Goal: Task Accomplishment & Management: Complete application form

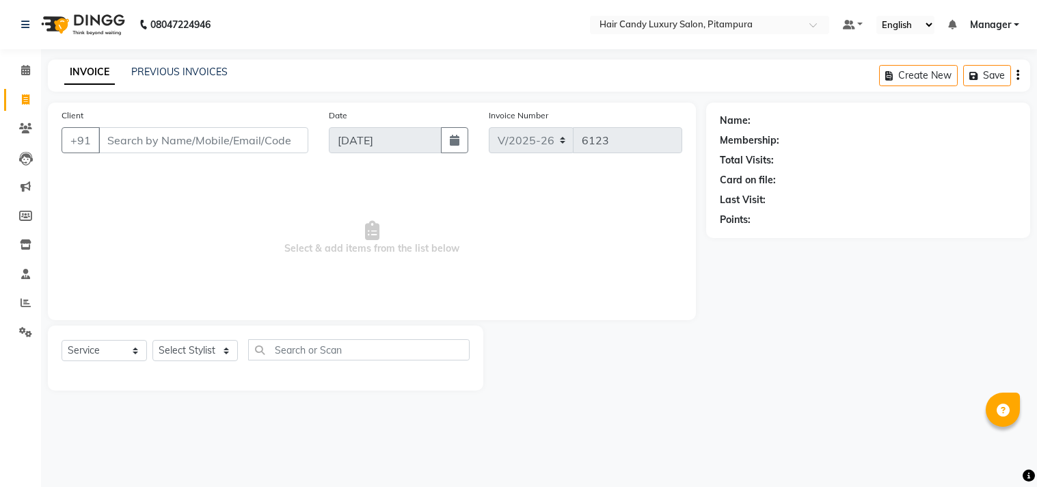
select select "4720"
select select "service"
click at [216, 150] on input "Client" at bounding box center [203, 140] width 210 height 26
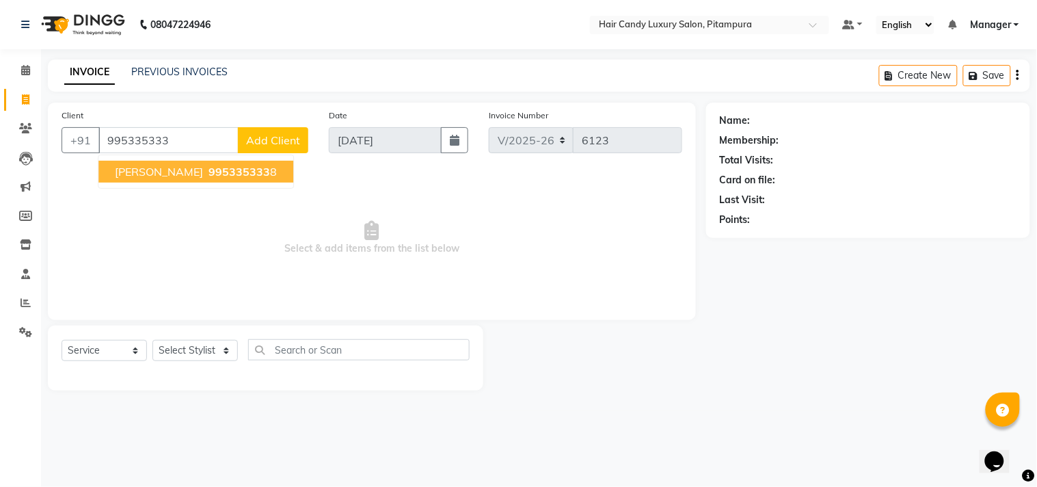
click at [211, 175] on span "995335333" at bounding box center [239, 172] width 62 height 14
type input "9953353338"
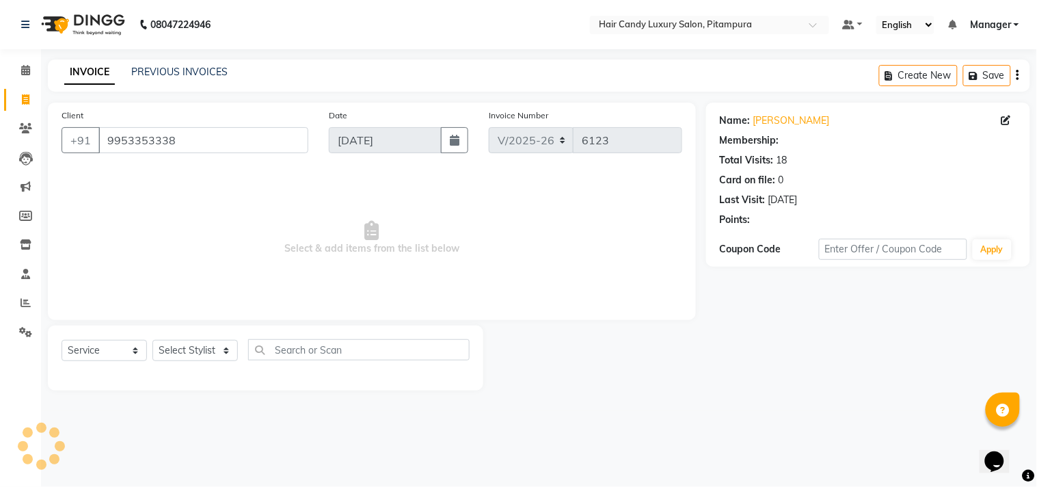
select select "1: Object"
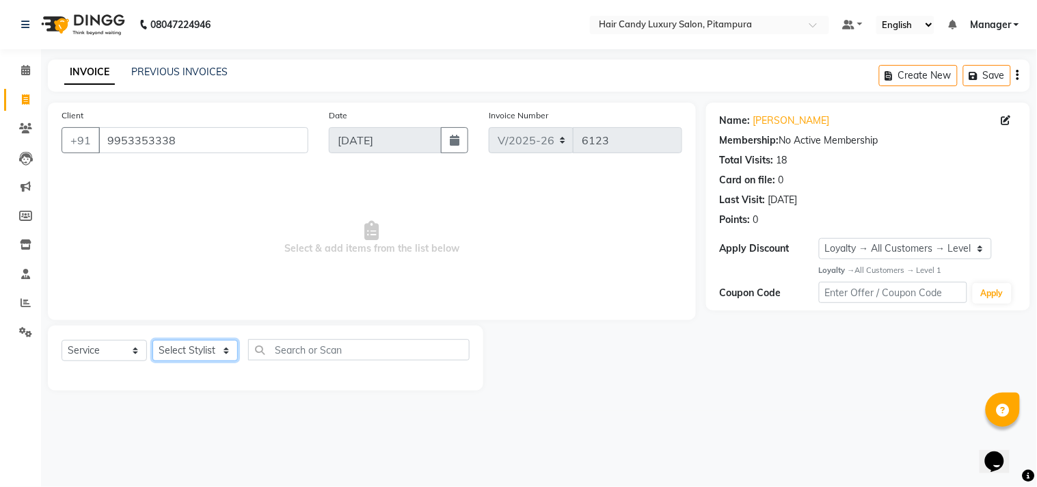
click at [216, 352] on select "Select Stylist [PERSON_NAME] [PERSON_NAME] [PERSON_NAME] [PERSON_NAME] [PERSON_…" at bounding box center [194, 350] width 85 height 21
select select "28014"
click at [152, 340] on select "Select Stylist [PERSON_NAME] [PERSON_NAME] [PERSON_NAME] [PERSON_NAME] [PERSON_…" at bounding box center [194, 350] width 85 height 21
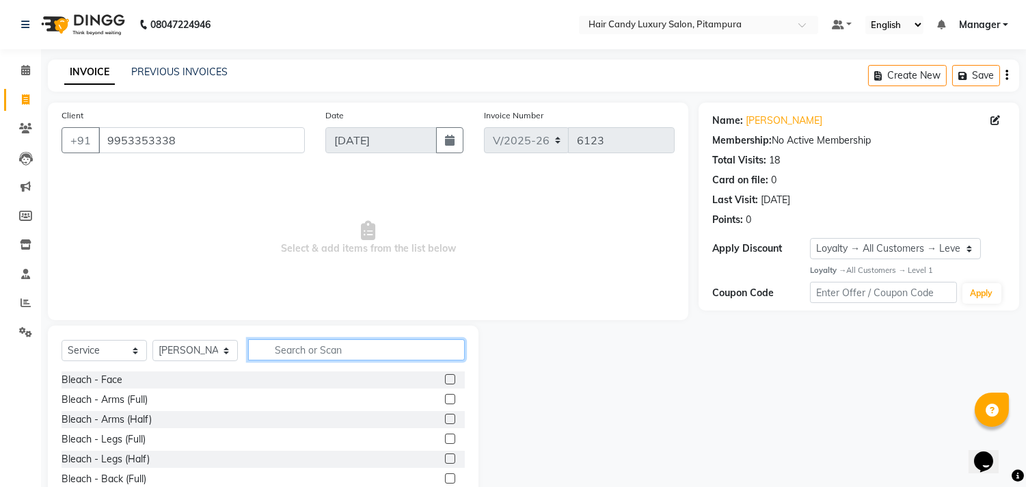
click at [328, 352] on input "text" at bounding box center [356, 349] width 217 height 21
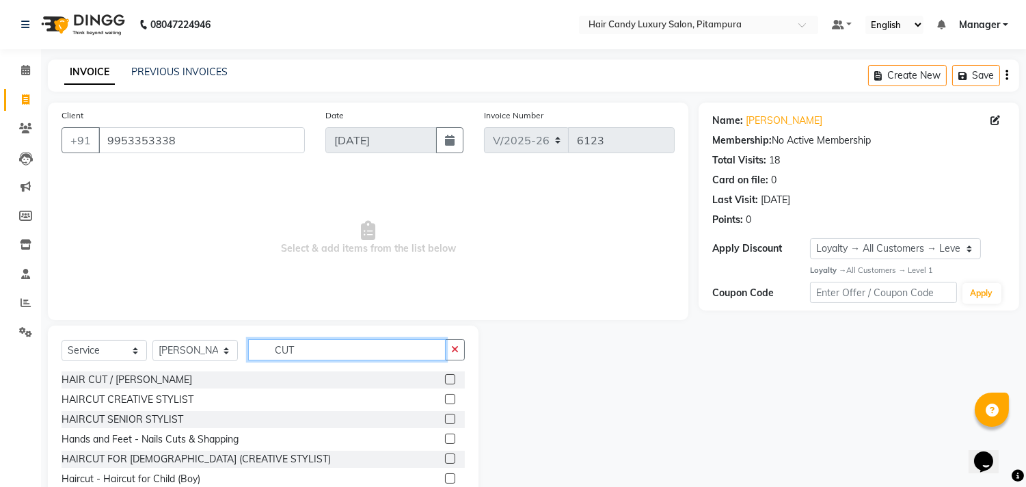
type input "CUT"
click at [445, 378] on label at bounding box center [450, 379] width 10 height 10
click at [445, 378] on input "checkbox" at bounding box center [449, 379] width 9 height 9
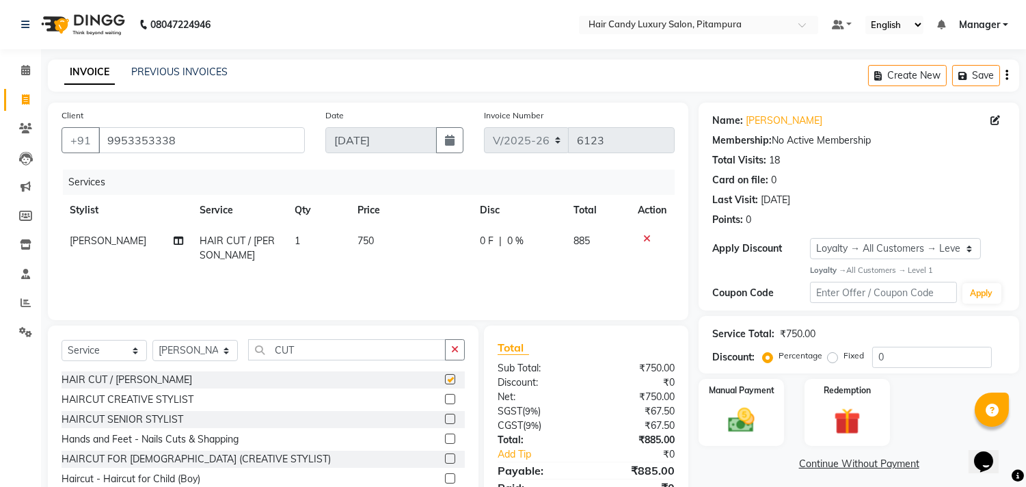
checkbox input "false"
click at [228, 349] on select "Select Stylist [PERSON_NAME] [PERSON_NAME] [PERSON_NAME] [PERSON_NAME] [PERSON_…" at bounding box center [194, 350] width 85 height 21
select select "28023"
click at [152, 340] on select "Select Stylist [PERSON_NAME] [PERSON_NAME] [PERSON_NAME] [PERSON_NAME] [PERSON_…" at bounding box center [194, 350] width 85 height 21
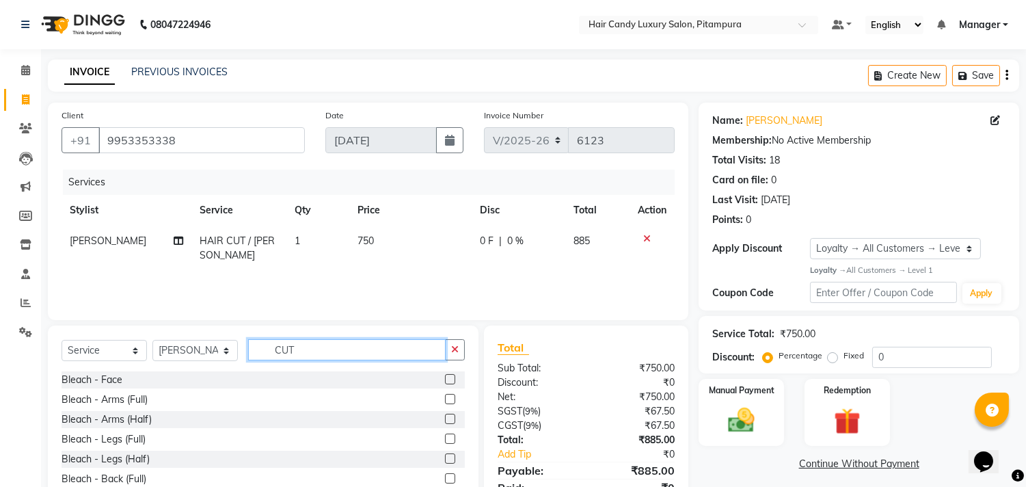
drag, startPoint x: 323, startPoint y: 358, endPoint x: 247, endPoint y: 353, distance: 76.0
click at [247, 353] on div "Select Service Product Membership Package Voucher Prepaid Gift Card Select Styl…" at bounding box center [263, 355] width 403 height 32
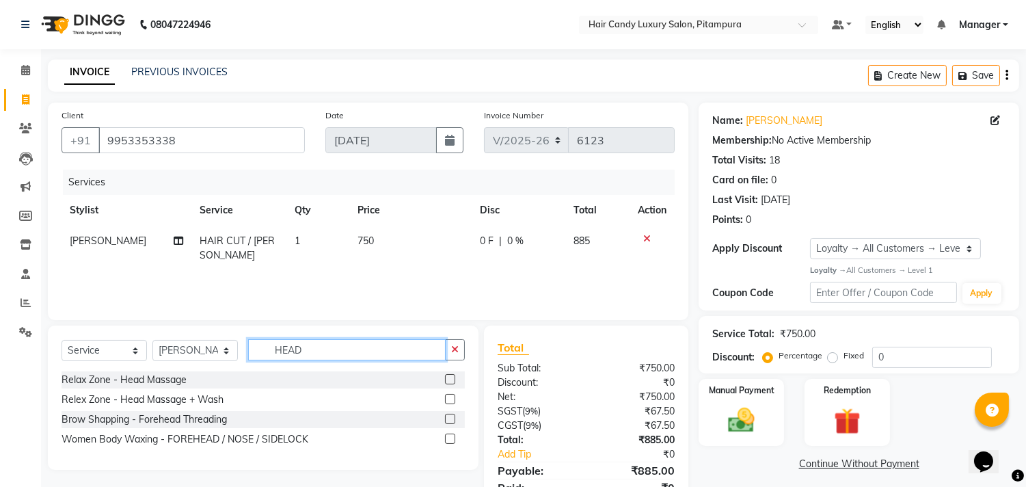
type input "HEAD"
click at [452, 379] on label at bounding box center [450, 379] width 10 height 10
click at [452, 379] on input "checkbox" at bounding box center [449, 379] width 9 height 9
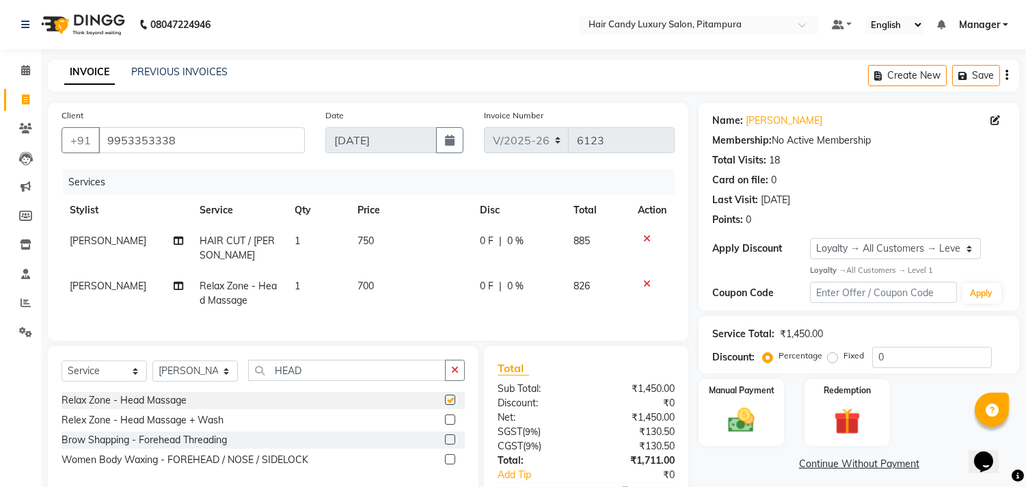
checkbox input "false"
click at [366, 287] on span "700" at bounding box center [366, 286] width 16 height 12
select select "28023"
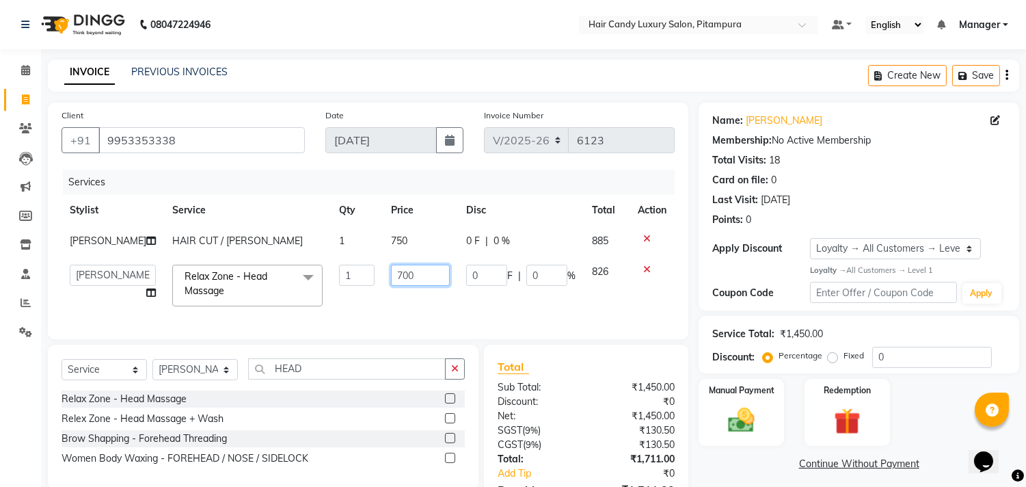
click at [391, 274] on input "700" at bounding box center [420, 275] width 59 height 21
type input "500"
click at [468, 312] on tr "[PERSON_NAME] ANJALI [PERSON_NAME] [PERSON_NAME] [PERSON_NAME] [PERSON_NAME] [P…" at bounding box center [368, 285] width 613 height 58
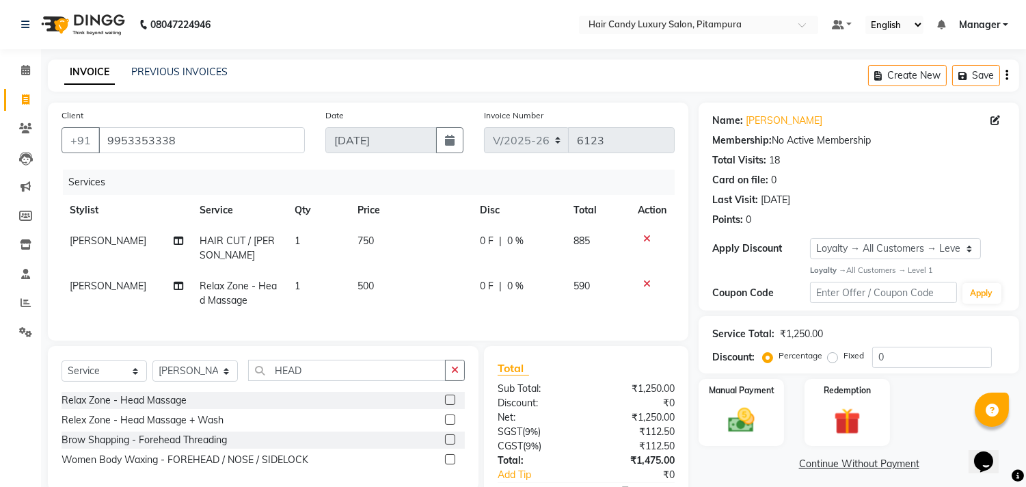
click at [364, 242] on span "750" at bounding box center [366, 240] width 16 height 12
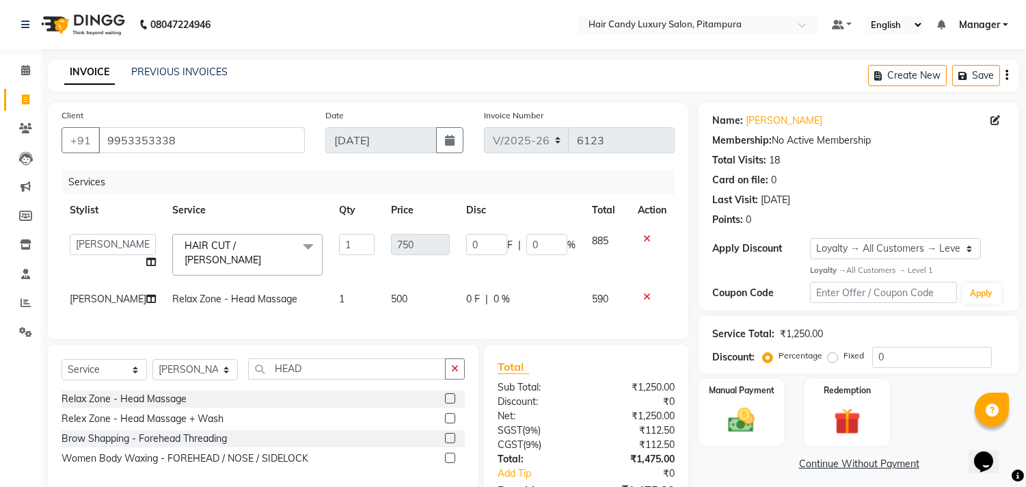
click at [391, 293] on span "500" at bounding box center [399, 299] width 16 height 12
select select "28023"
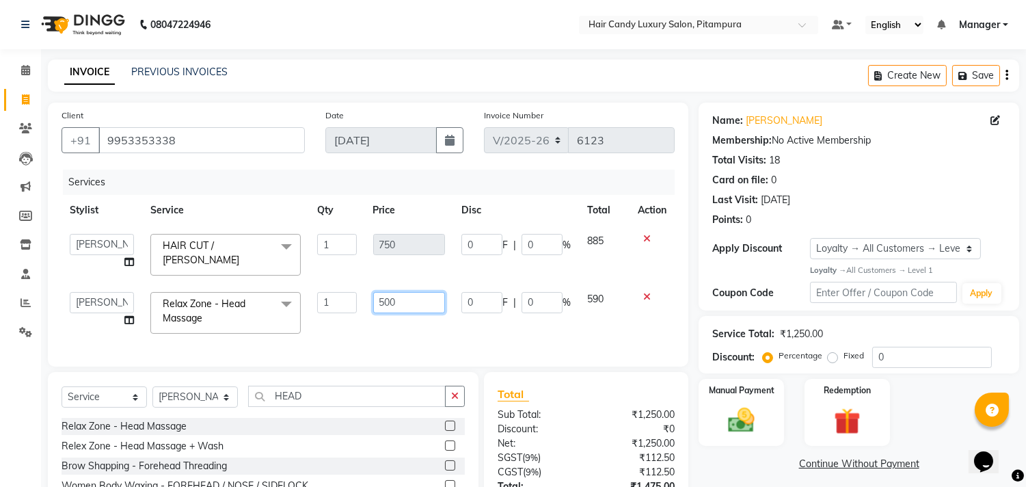
click at [388, 294] on input "500" at bounding box center [409, 302] width 72 height 21
type input "450"
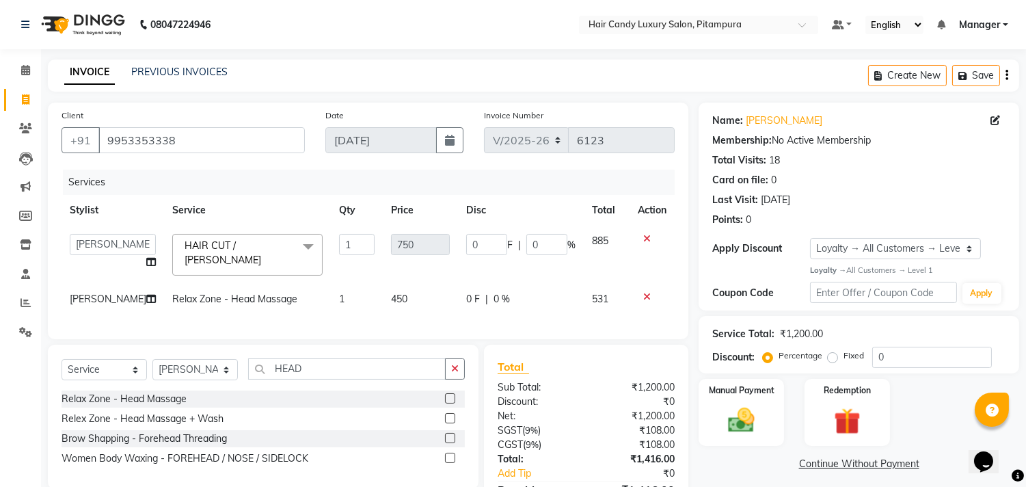
click at [552, 321] on div "Services Stylist Service Qty Price Disc Total Action [PERSON_NAME] ANJALI [PERS…" at bounding box center [368, 248] width 613 height 156
drag, startPoint x: 904, startPoint y: 361, endPoint x: 755, endPoint y: 355, distance: 149.1
click at [766, 358] on div "Percentage Fixed 0" at bounding box center [879, 357] width 226 height 21
type input "1"
type input "7.5"
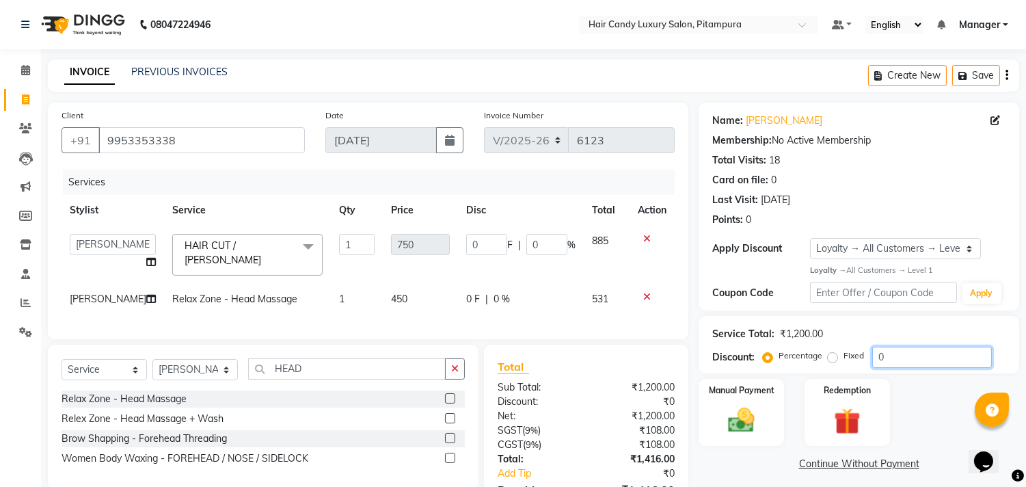
type input "1"
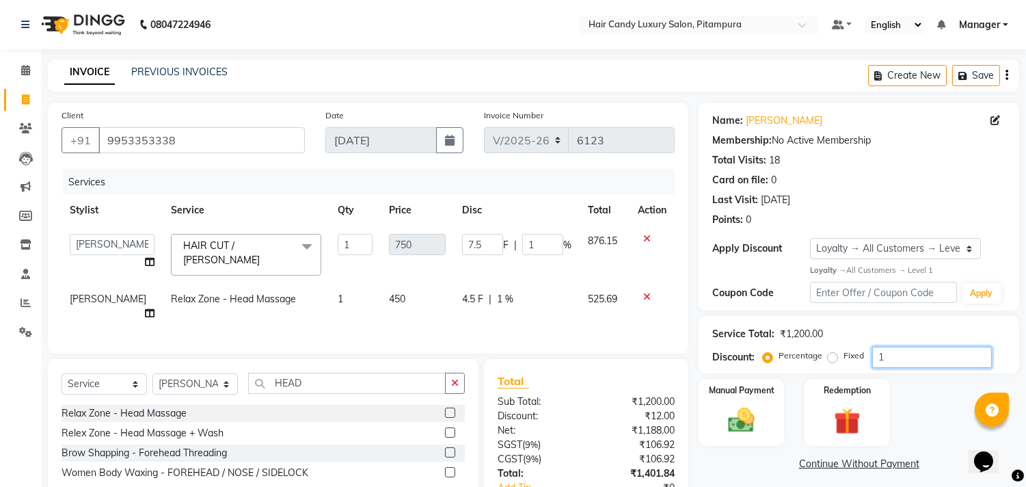
type input "15"
type input "112.5"
type input "15"
type input "15.2"
type input "114"
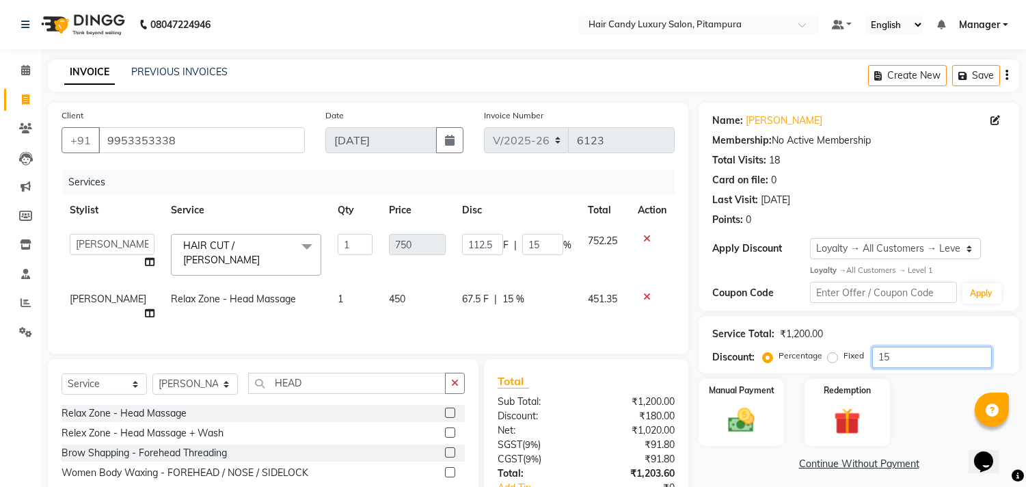
type input "15.2"
type input "15.24"
type input "114.3"
type input "15.24"
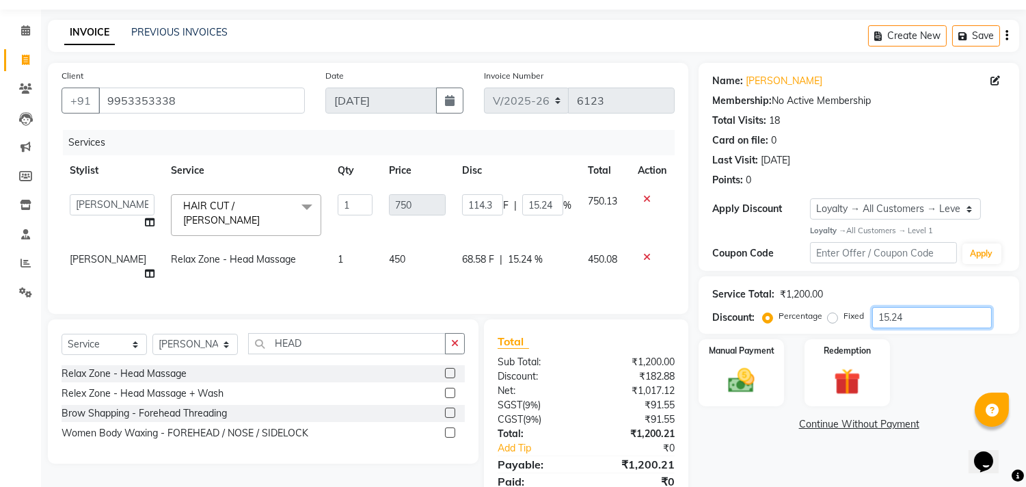
scroll to position [84, 0]
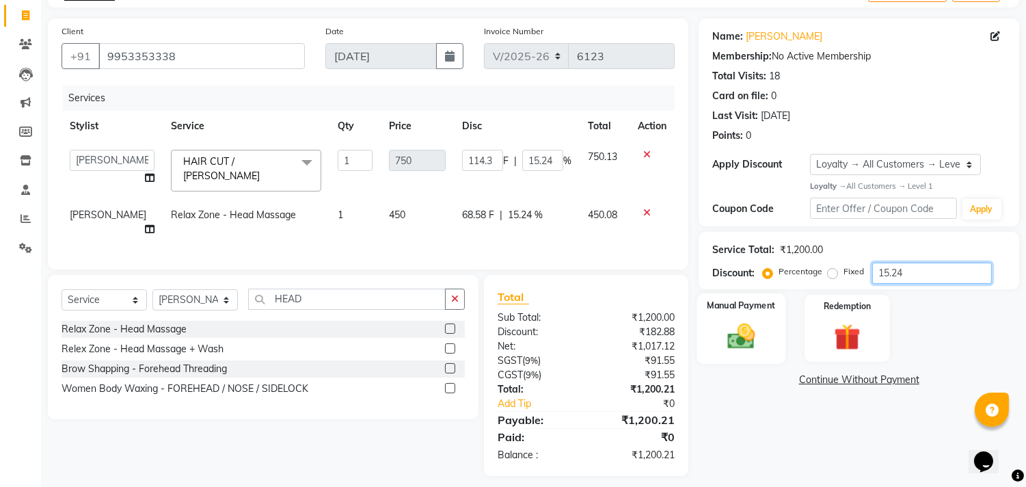
type input "15.24"
click at [746, 333] on img at bounding box center [741, 336] width 45 height 32
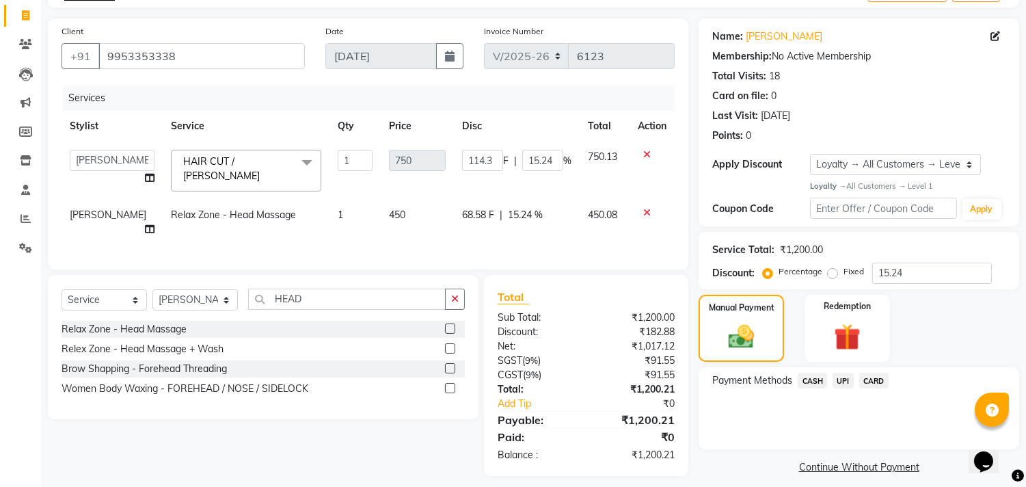
click at [809, 381] on span "CASH" at bounding box center [812, 381] width 29 height 16
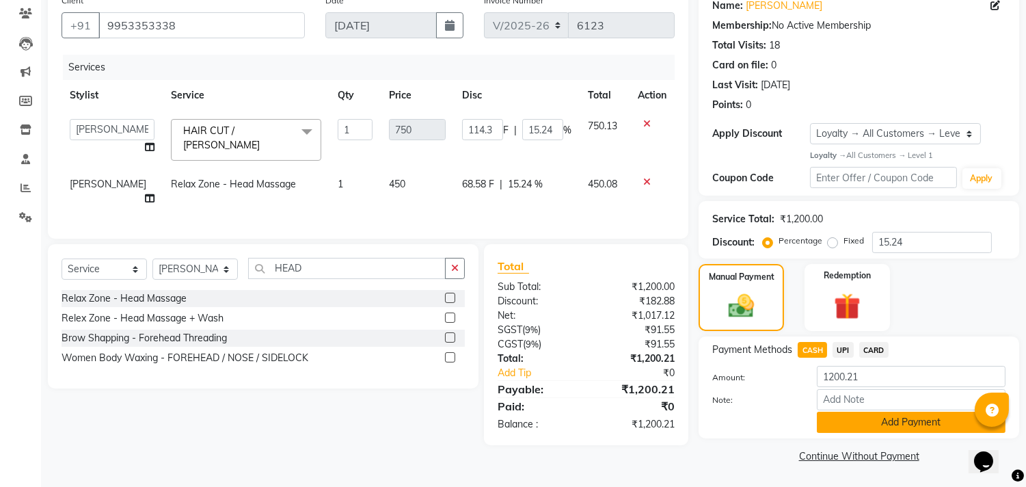
click at [839, 422] on button "Add Payment" at bounding box center [911, 422] width 189 height 21
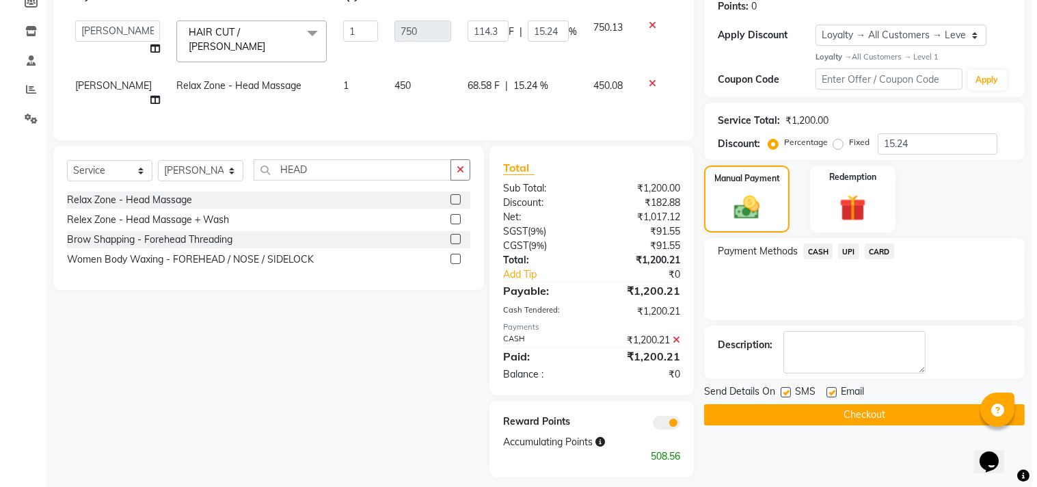
scroll to position [215, 0]
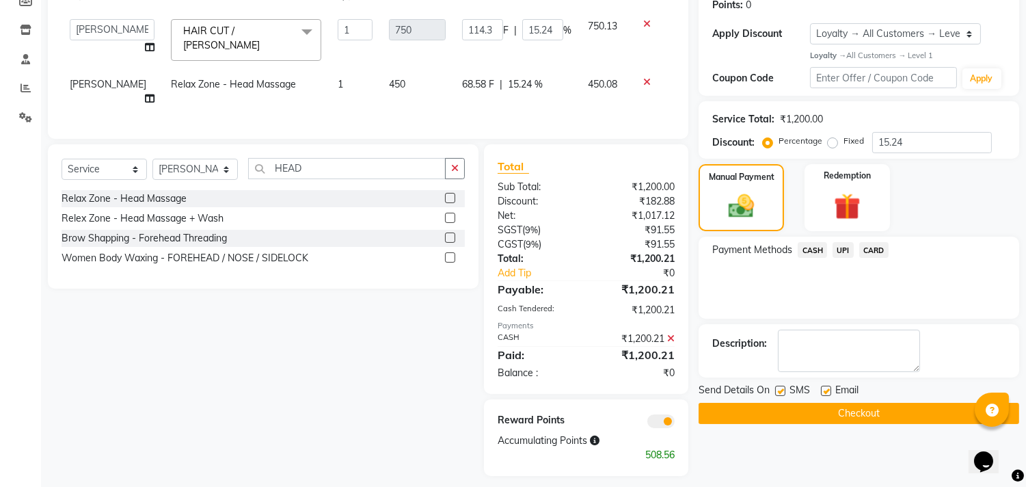
click at [658, 414] on span at bounding box center [660, 421] width 27 height 14
click at [675, 423] on input "checkbox" at bounding box center [675, 423] width 0 height 0
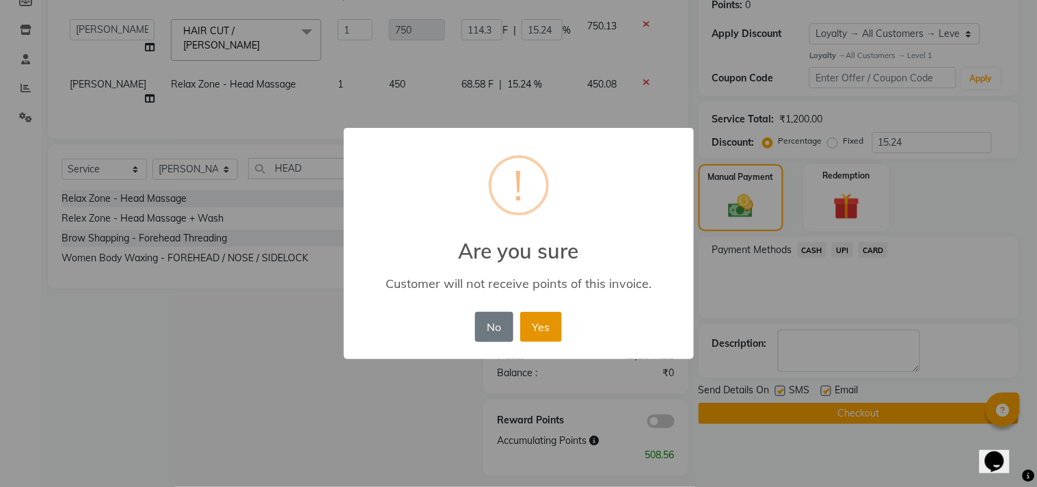
click at [539, 326] on button "Yes" at bounding box center [541, 327] width 42 height 30
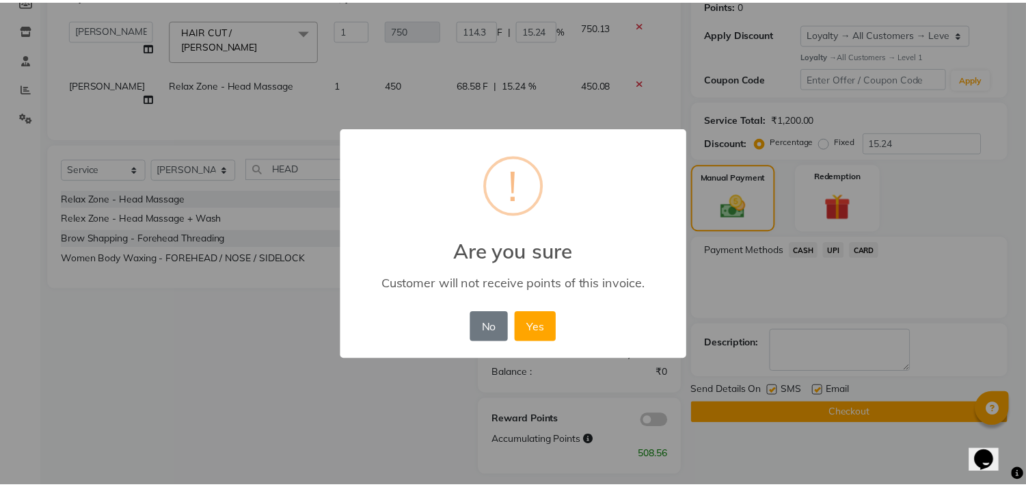
scroll to position [180, 0]
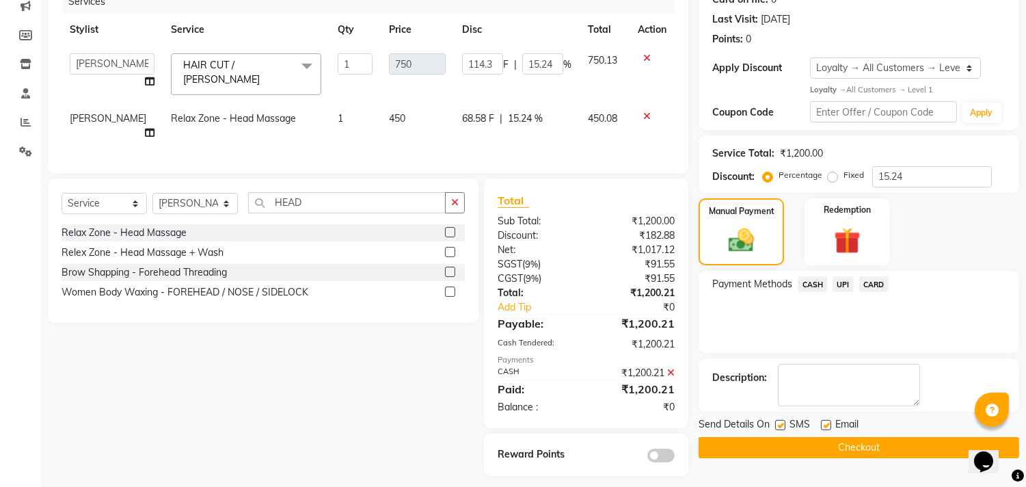
click at [775, 439] on button "Checkout" at bounding box center [859, 447] width 321 height 21
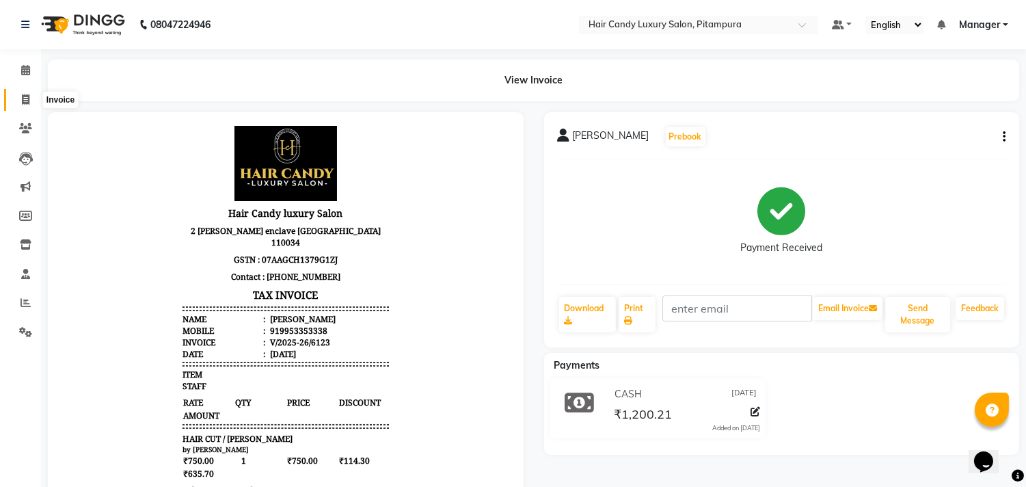
click at [23, 101] on icon at bounding box center [26, 99] width 8 height 10
select select "service"
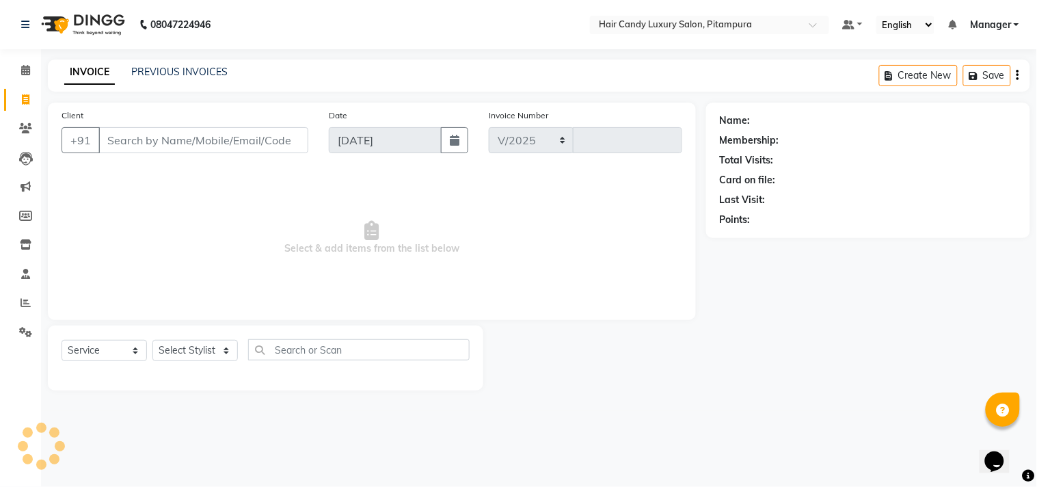
select select "4720"
type input "6124"
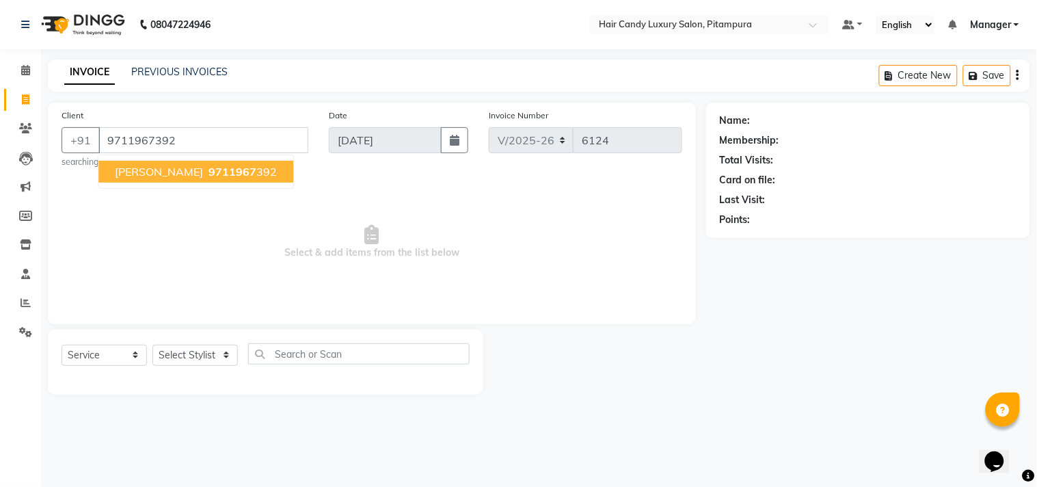
type input "9711967392"
select select "1: Object"
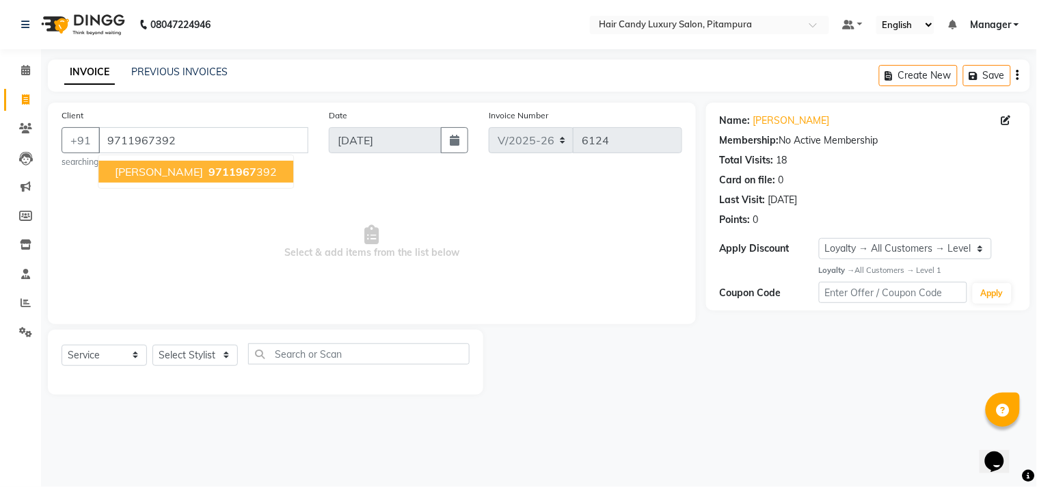
click at [165, 176] on span "[PERSON_NAME]" at bounding box center [159, 172] width 88 height 14
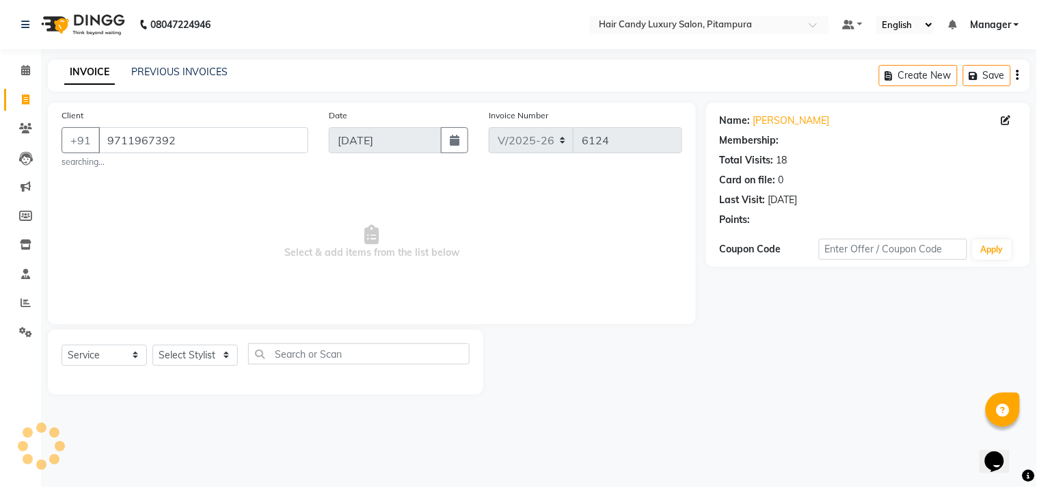
select select "1: Object"
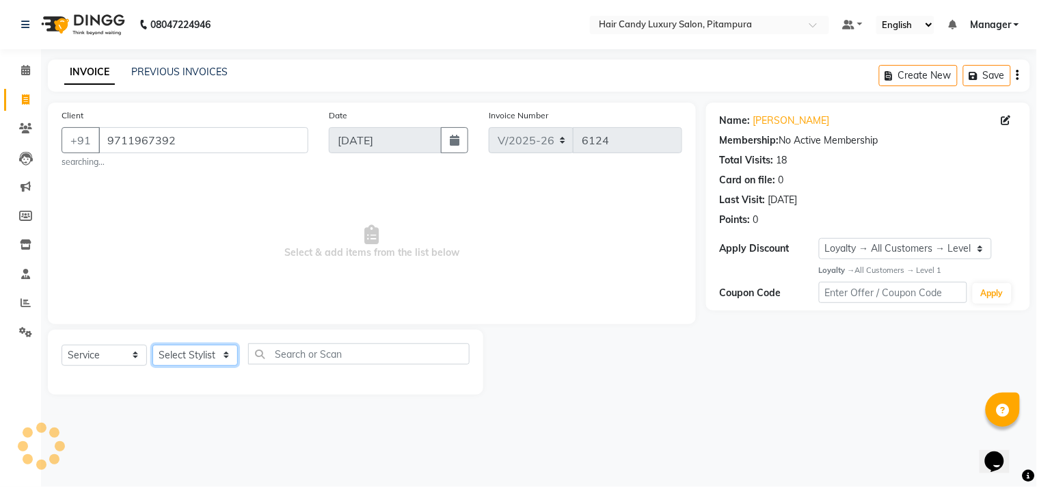
drag, startPoint x: 223, startPoint y: 355, endPoint x: 224, endPoint y: 347, distance: 9.0
click at [223, 355] on select "Select Stylist [PERSON_NAME] [PERSON_NAME] [PERSON_NAME] [PERSON_NAME] [PERSON_…" at bounding box center [194, 355] width 85 height 21
select select "28014"
click at [152, 345] on select "Select Stylist [PERSON_NAME] [PERSON_NAME] [PERSON_NAME] [PERSON_NAME] [PERSON_…" at bounding box center [194, 355] width 85 height 21
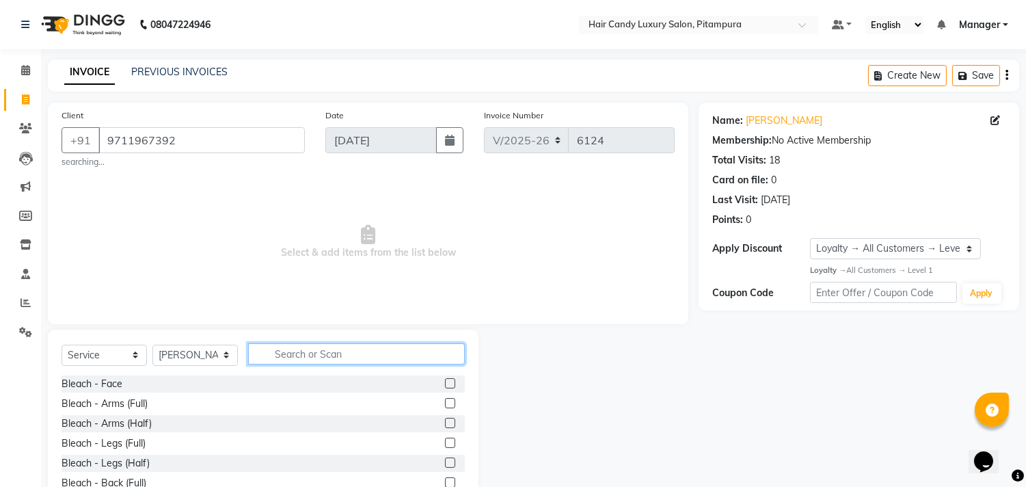
click at [386, 355] on input "text" at bounding box center [356, 353] width 217 height 21
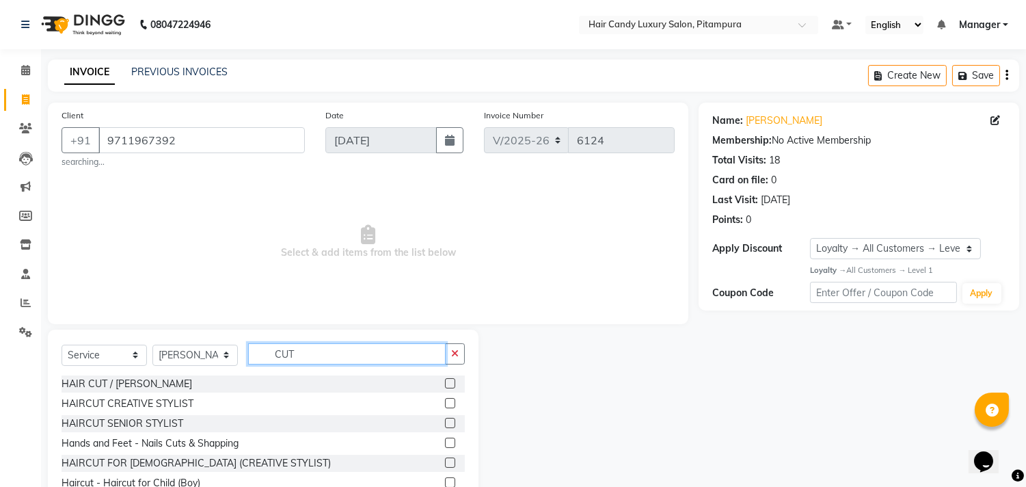
type input "CUT"
click at [445, 384] on label at bounding box center [450, 383] width 10 height 10
click at [445, 384] on input "checkbox" at bounding box center [449, 383] width 9 height 9
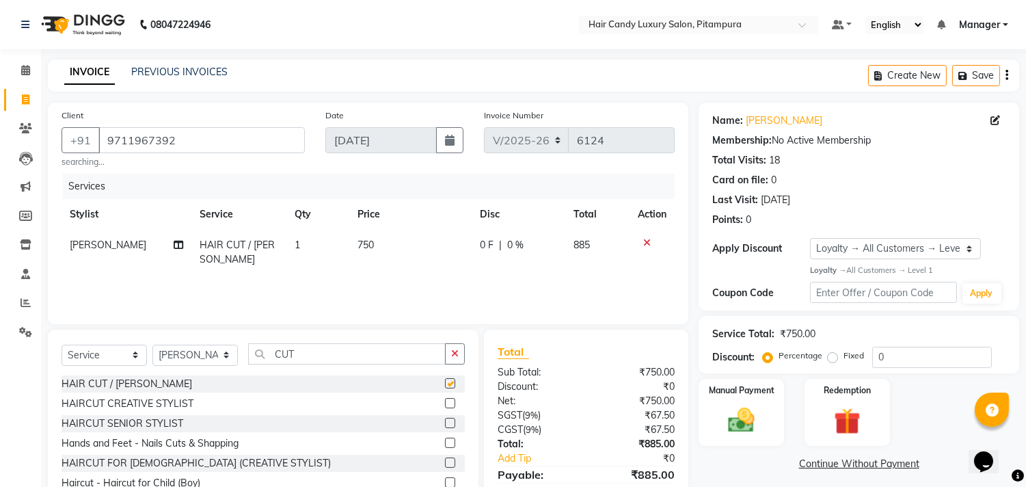
checkbox input "false"
drag, startPoint x: 908, startPoint y: 353, endPoint x: 823, endPoint y: 355, distance: 84.8
click at [837, 355] on div "Percentage Fixed 0" at bounding box center [879, 357] width 226 height 21
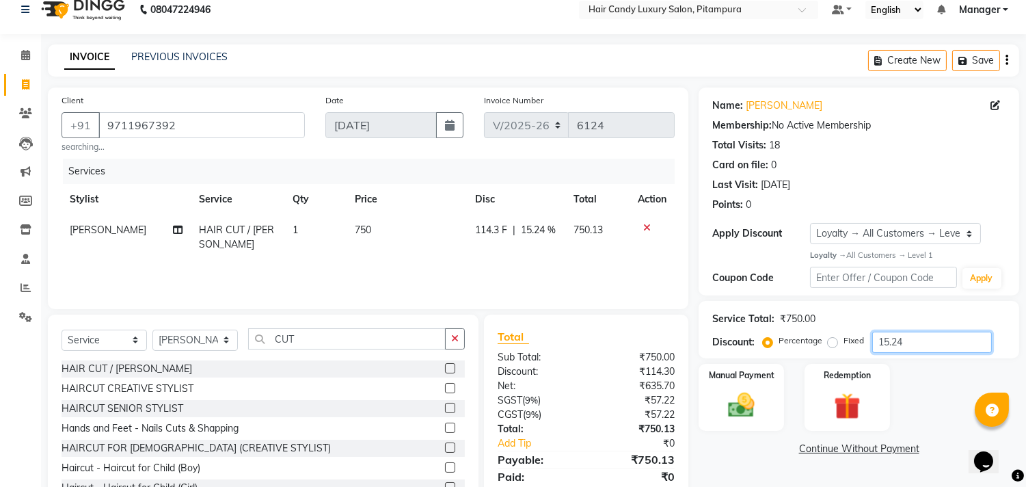
scroll to position [65, 0]
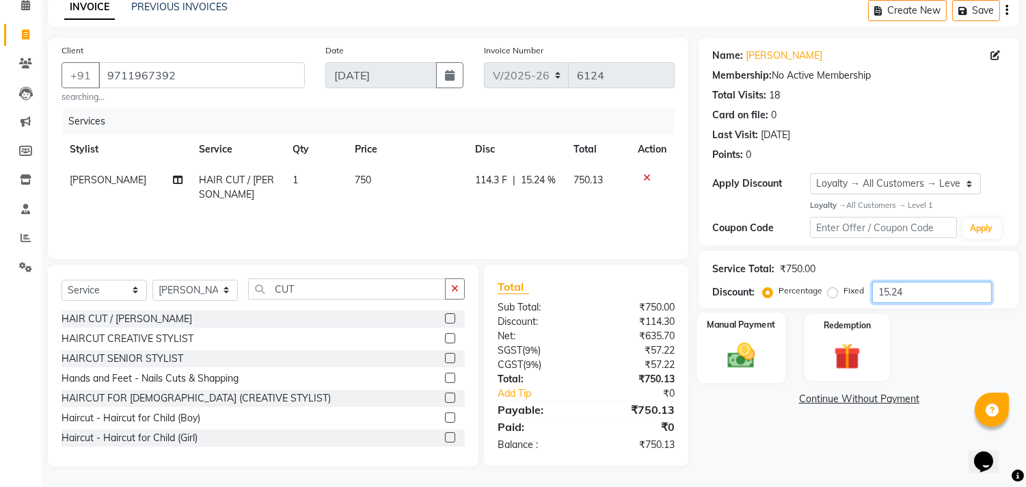
type input "15.24"
click at [757, 336] on div "Manual Payment" at bounding box center [741, 347] width 89 height 70
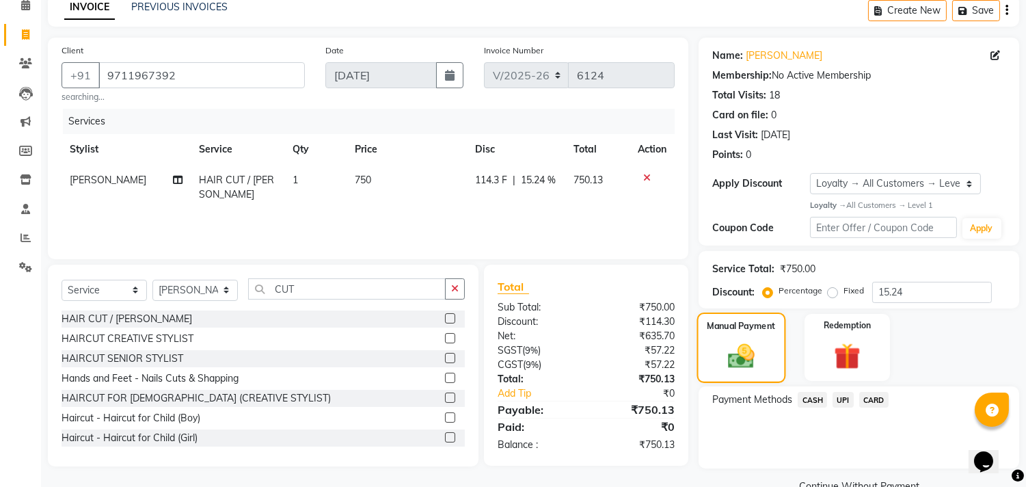
click at [757, 336] on div "Manual Payment" at bounding box center [741, 347] width 89 height 70
click at [807, 400] on span "CASH" at bounding box center [812, 400] width 29 height 16
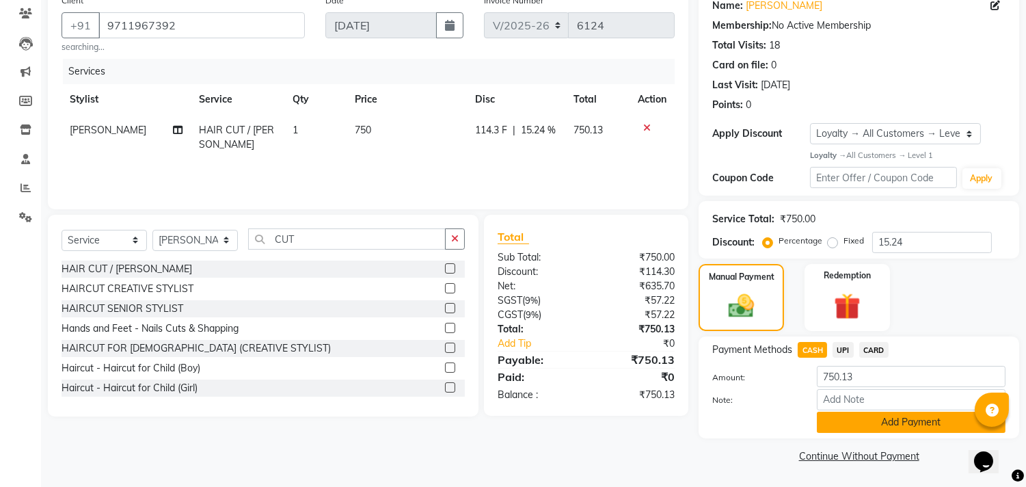
click at [836, 419] on button "Add Payment" at bounding box center [911, 422] width 189 height 21
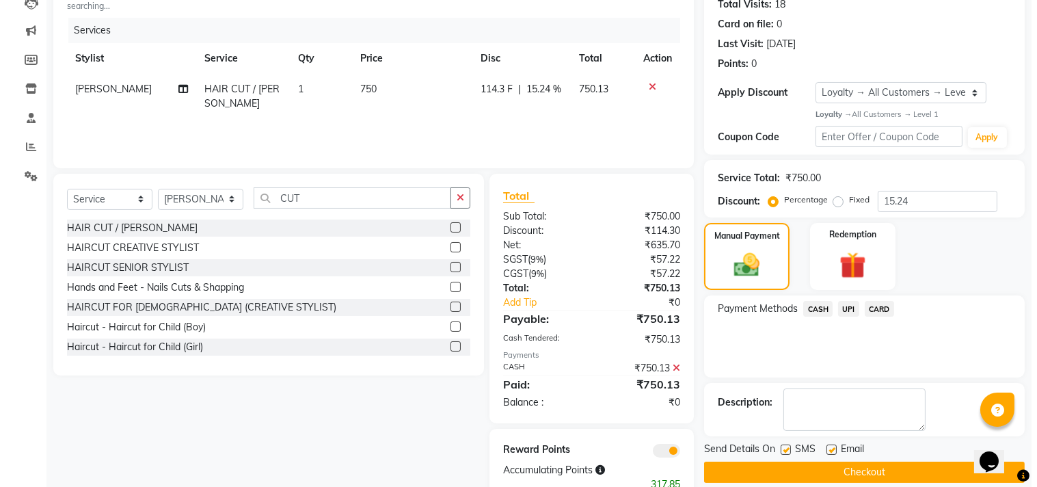
scroll to position [195, 0]
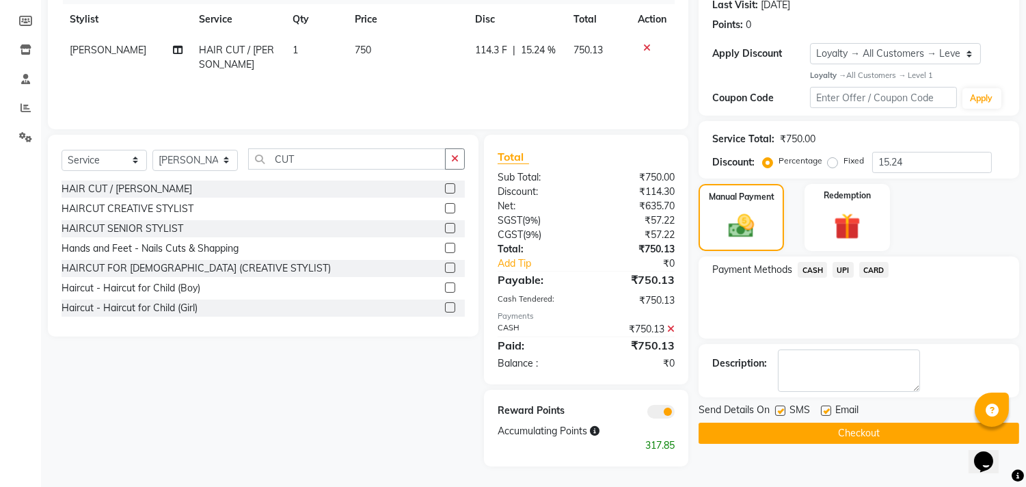
click at [658, 412] on span at bounding box center [660, 412] width 27 height 14
click at [675, 414] on input "checkbox" at bounding box center [675, 414] width 0 height 0
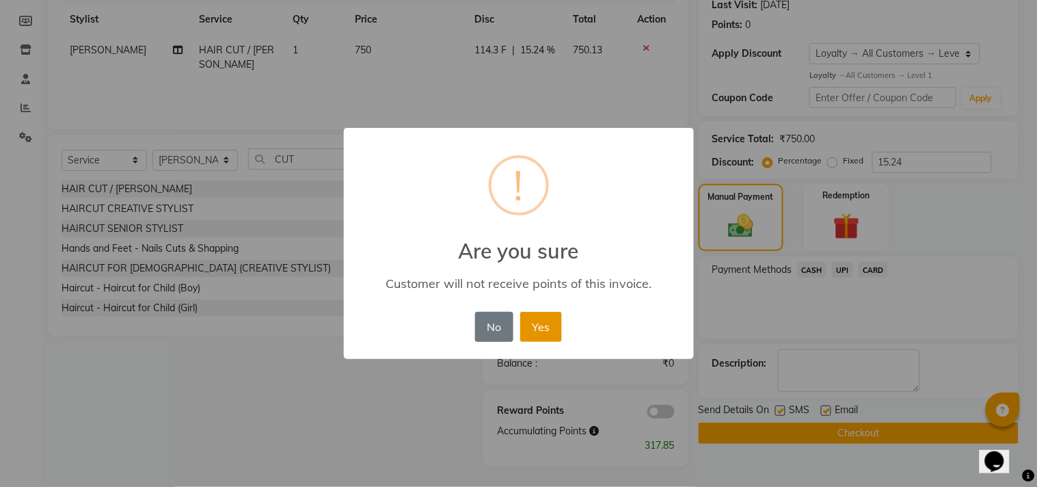
click at [551, 312] on button "Yes" at bounding box center [541, 327] width 42 height 30
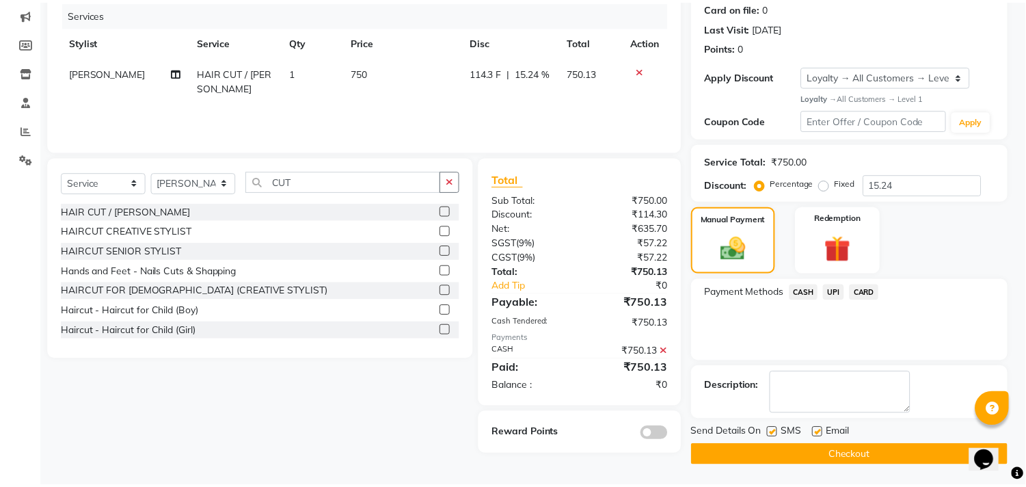
scroll to position [172, 0]
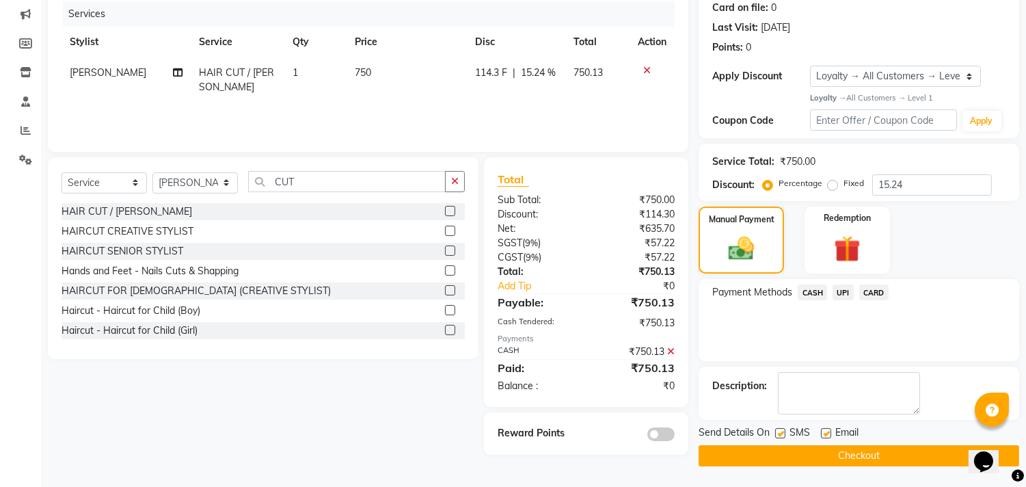
click at [863, 456] on button "Checkout" at bounding box center [859, 455] width 321 height 21
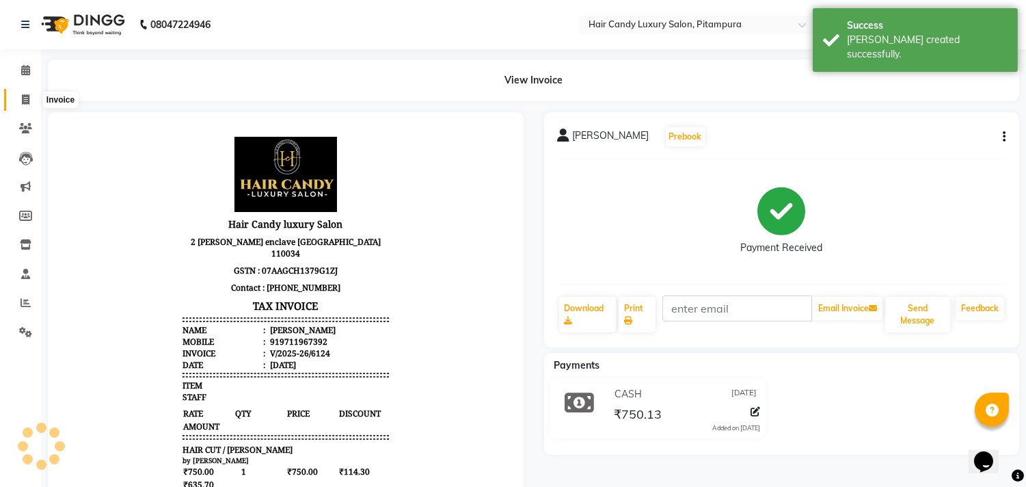
click at [27, 100] on icon at bounding box center [26, 99] width 8 height 10
select select "service"
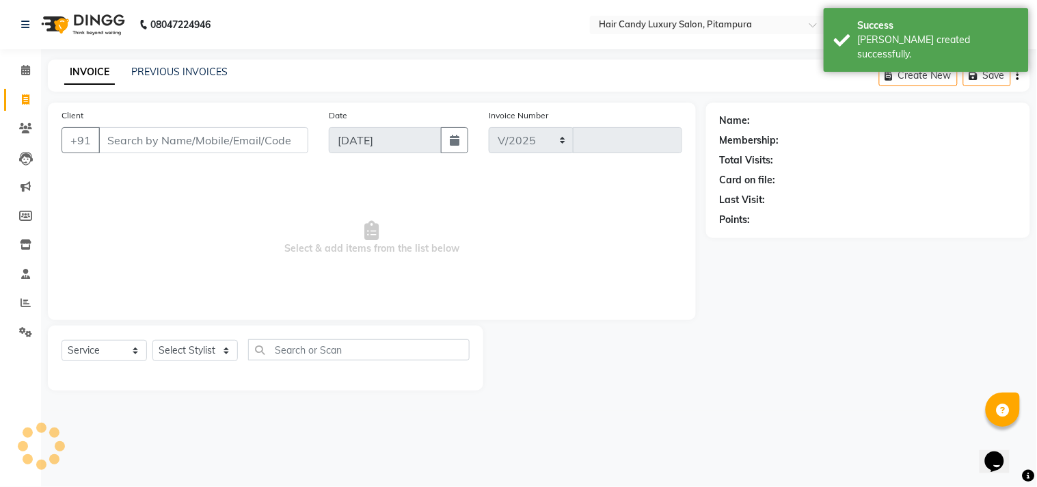
select select "4720"
type input "6125"
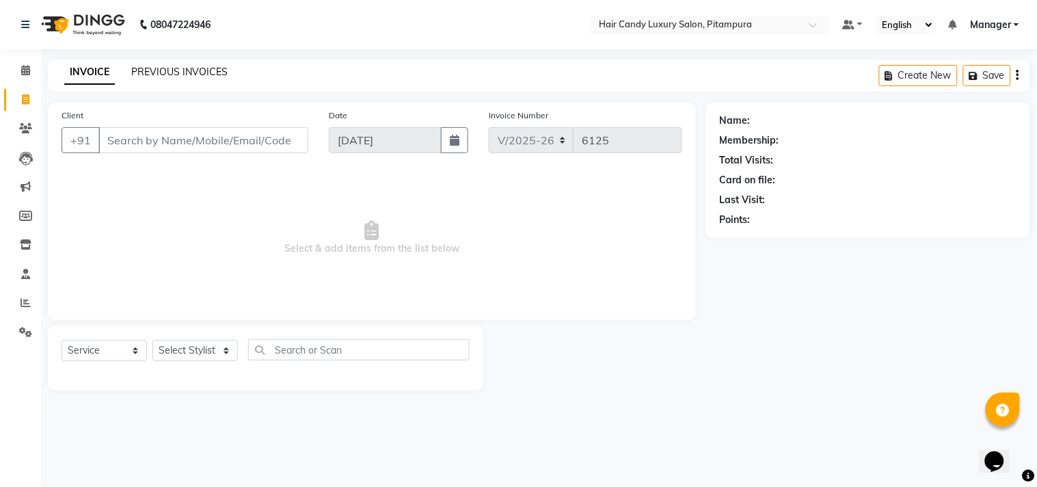
click at [156, 77] on link "PREVIOUS INVOICES" at bounding box center [179, 72] width 96 height 12
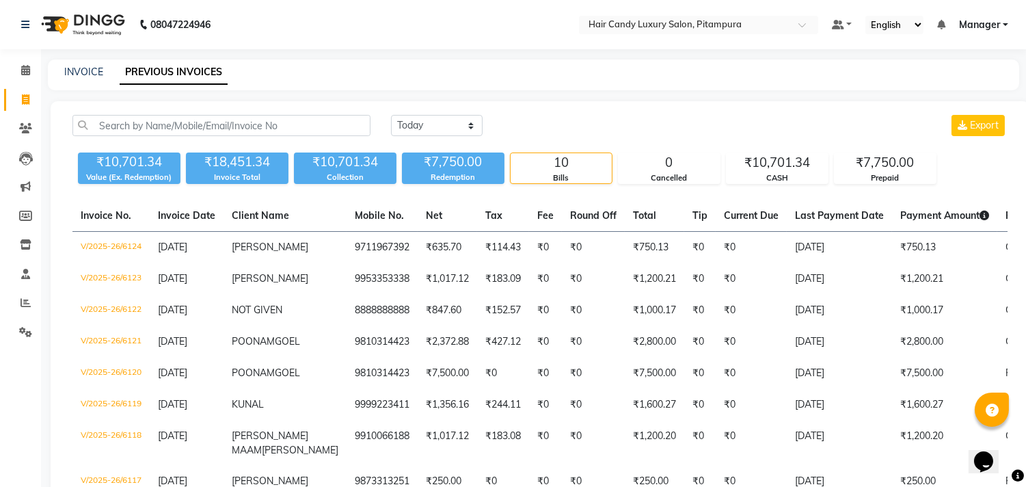
click at [21, 111] on li "Invoice" at bounding box center [20, 99] width 41 height 29
click at [25, 99] on icon at bounding box center [26, 99] width 8 height 10
select select "service"
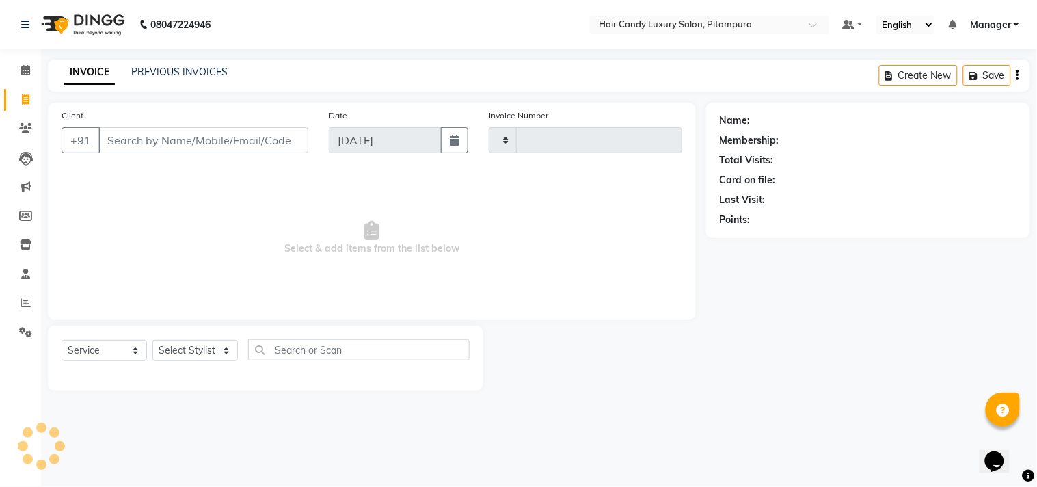
type input "6125"
select select "4720"
click at [121, 139] on input "Client" at bounding box center [203, 140] width 210 height 26
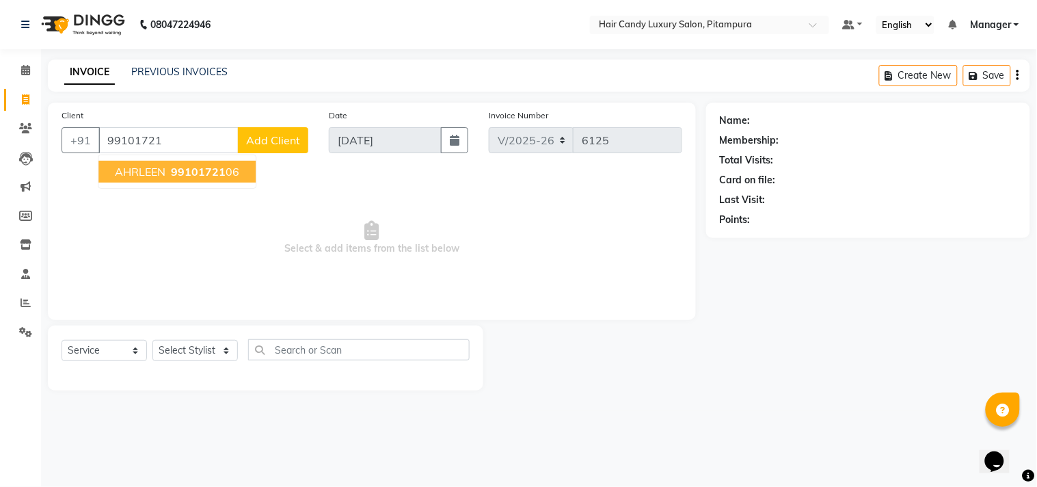
click at [216, 178] on button "AHRLEEN 99101721 06" at bounding box center [176, 172] width 157 height 22
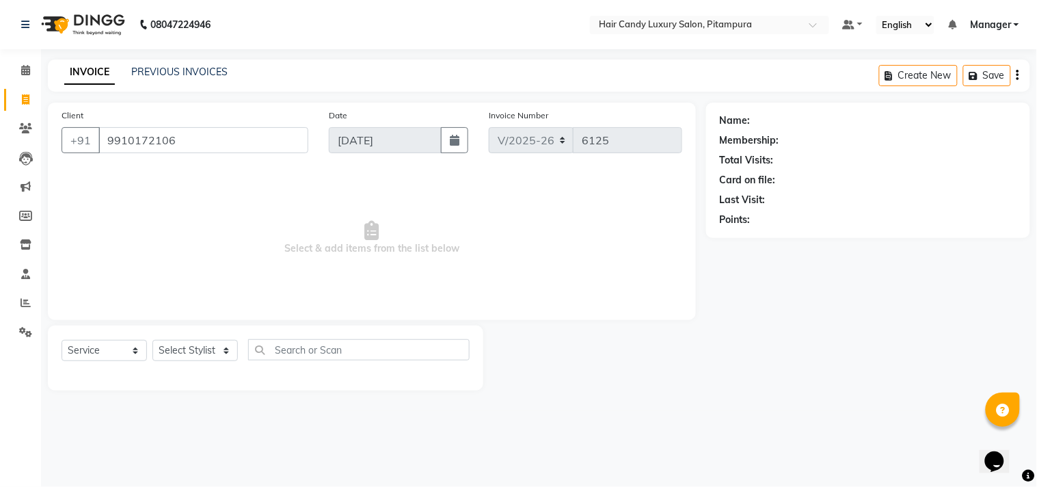
type input "9910172106"
select select "1: Object"
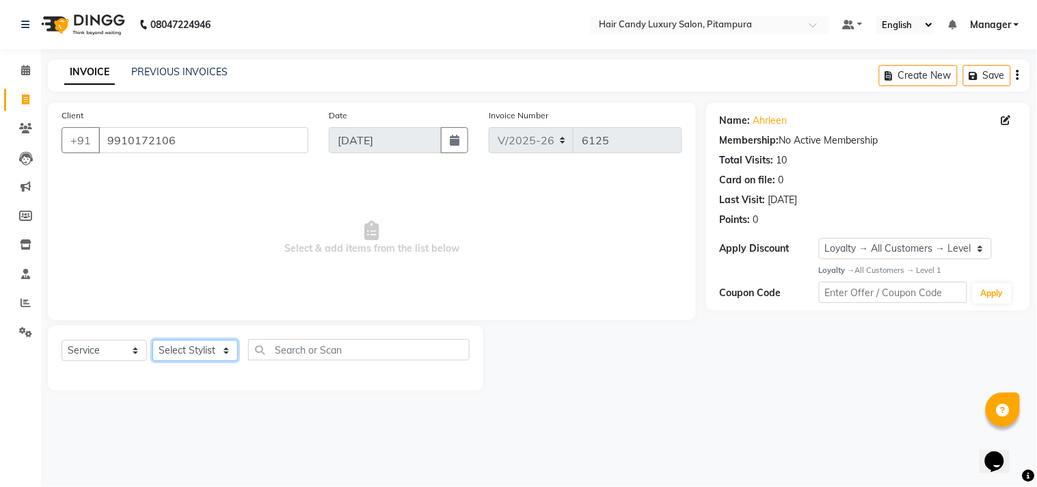
click at [222, 351] on select "Select Stylist [PERSON_NAME] [PERSON_NAME] [PERSON_NAME] [PERSON_NAME] [PERSON_…" at bounding box center [194, 350] width 85 height 21
select select "75745"
click at [152, 340] on select "Select Stylist [PERSON_NAME] [PERSON_NAME] [PERSON_NAME] [PERSON_NAME] [PERSON_…" at bounding box center [194, 350] width 85 height 21
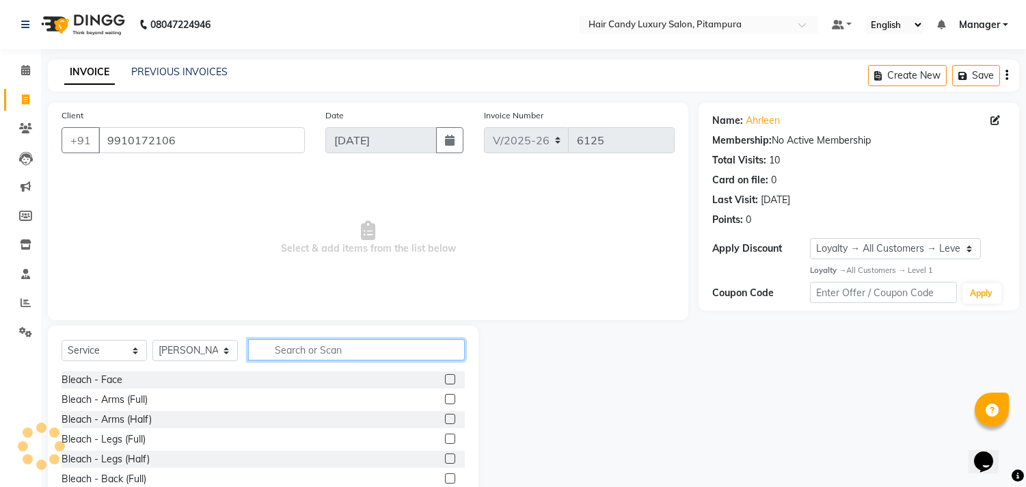
click at [312, 351] on input "text" at bounding box center [356, 349] width 217 height 21
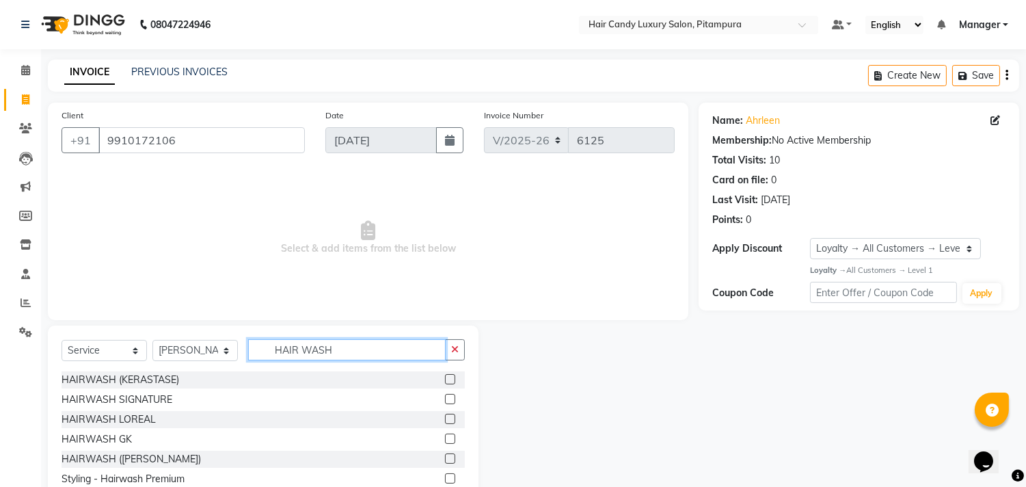
type input "HAIR WASH"
click at [448, 418] on label at bounding box center [450, 419] width 10 height 10
click at [448, 418] on input "checkbox" at bounding box center [449, 419] width 9 height 9
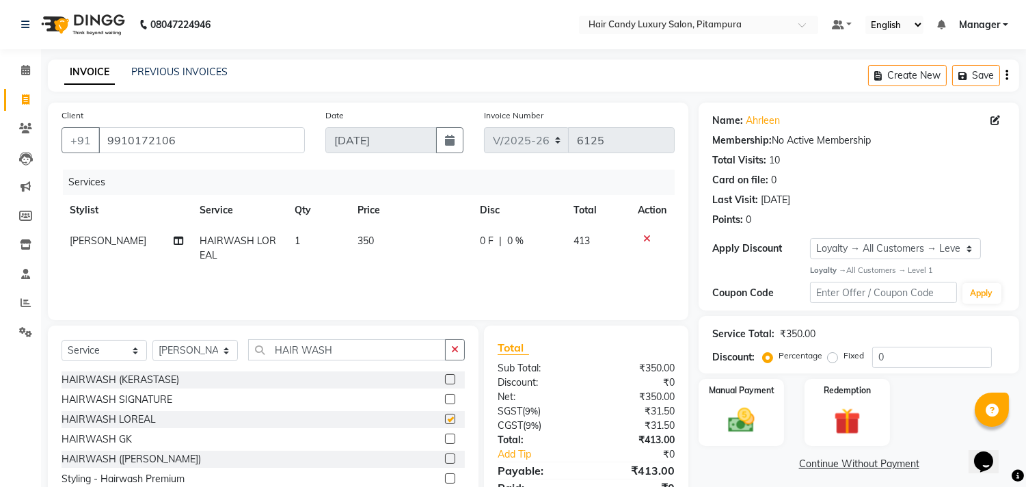
checkbox input "false"
drag, startPoint x: 335, startPoint y: 349, endPoint x: 227, endPoint y: 346, distance: 108.1
click at [239, 345] on div "Select Service Product Membership Package Voucher Prepaid Gift Card Select Styl…" at bounding box center [263, 355] width 403 height 32
click at [226, 353] on select "Select Stylist [PERSON_NAME] [PERSON_NAME] [PERSON_NAME] [PERSON_NAME] [PERSON_…" at bounding box center [194, 350] width 85 height 21
select select "90662"
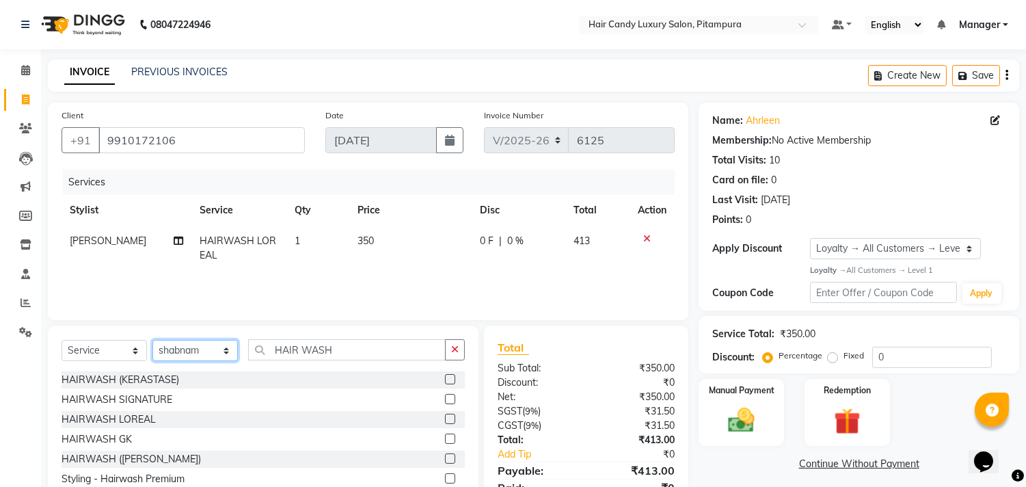
click at [152, 340] on select "Select Stylist [PERSON_NAME] [PERSON_NAME] [PERSON_NAME] [PERSON_NAME] [PERSON_…" at bounding box center [194, 350] width 85 height 21
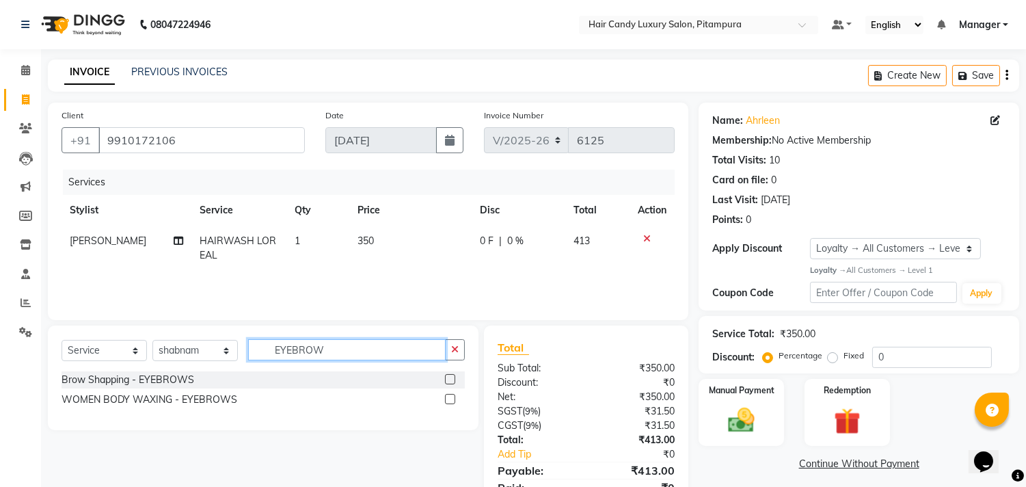
type input "EYEBROW"
drag, startPoint x: 450, startPoint y: 377, endPoint x: 442, endPoint y: 378, distance: 8.2
click at [442, 378] on div "Brow Shapping - EYEBROWS" at bounding box center [263, 379] width 403 height 17
click at [449, 381] on label at bounding box center [450, 379] width 10 height 10
click at [449, 381] on input "checkbox" at bounding box center [449, 379] width 9 height 9
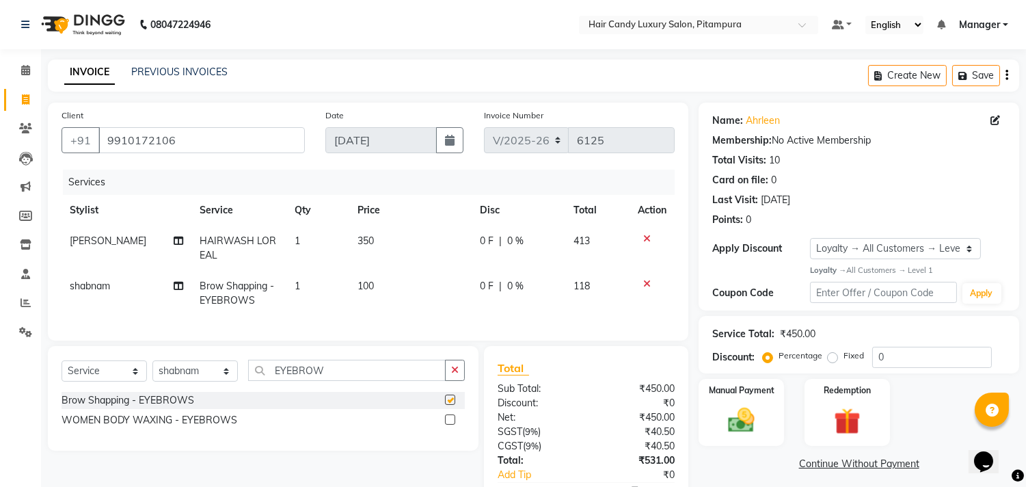
checkbox input "false"
drag, startPoint x: 375, startPoint y: 384, endPoint x: 196, endPoint y: 386, distance: 178.4
click at [196, 386] on div "Select Service Product Membership Package Voucher Prepaid Gift Card Select Styl…" at bounding box center [263, 376] width 403 height 32
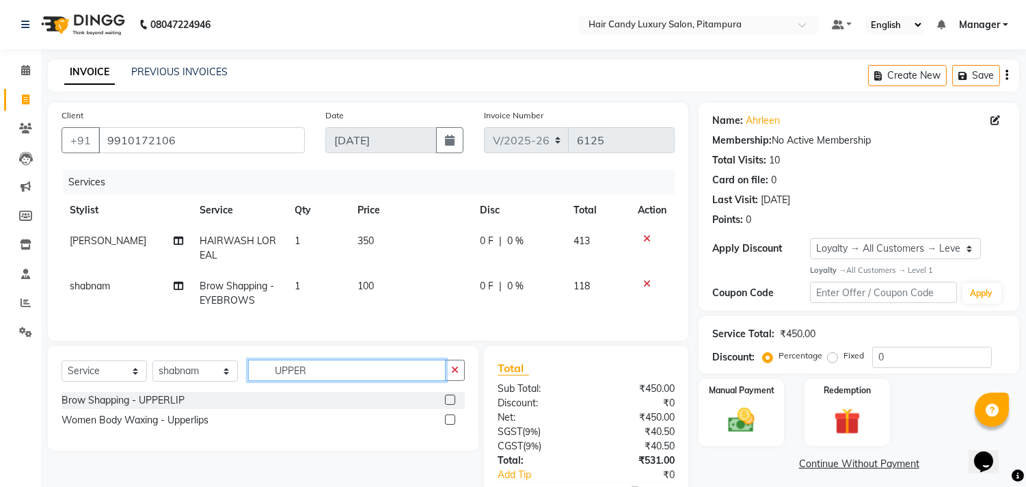
type input "UPPER"
click at [458, 407] on div at bounding box center [455, 400] width 20 height 17
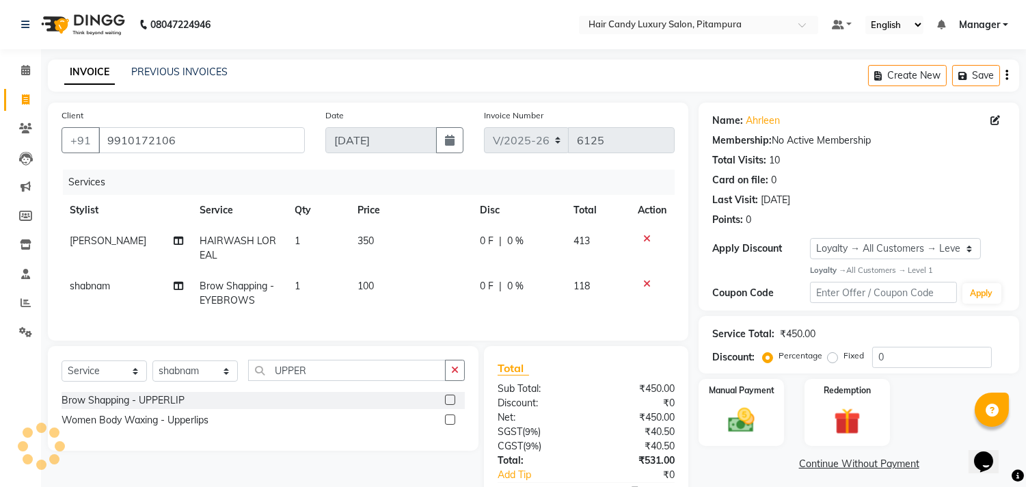
click at [453, 405] on label at bounding box center [450, 399] width 10 height 10
click at [453, 405] on input "checkbox" at bounding box center [449, 400] width 9 height 9
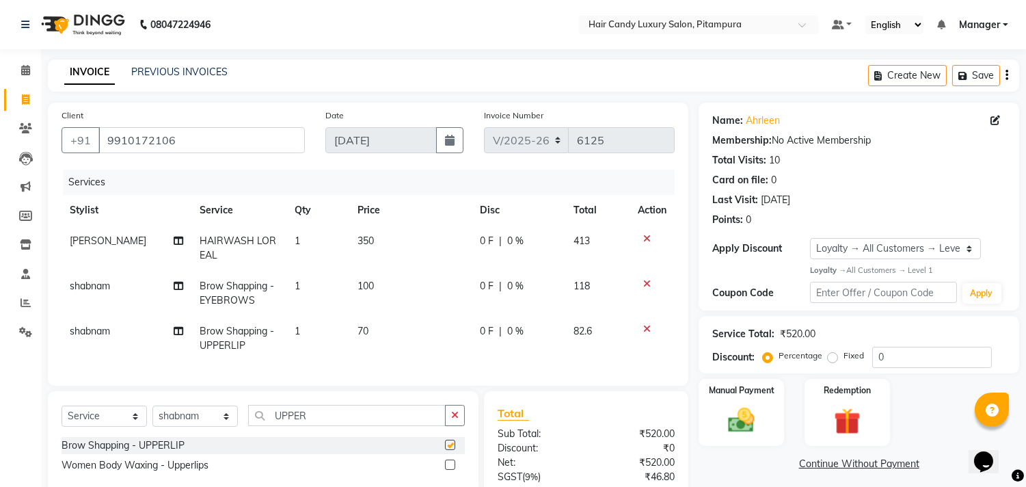
checkbox input "false"
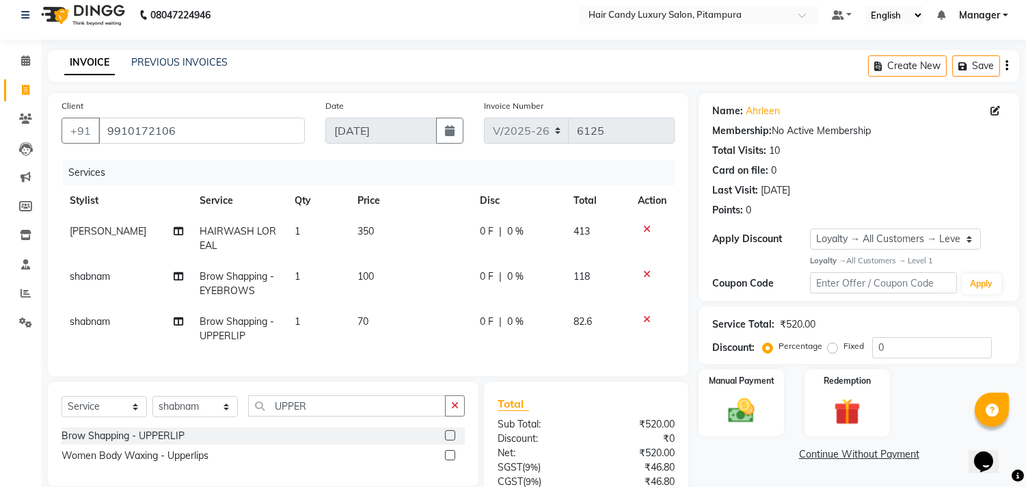
scroll to position [137, 0]
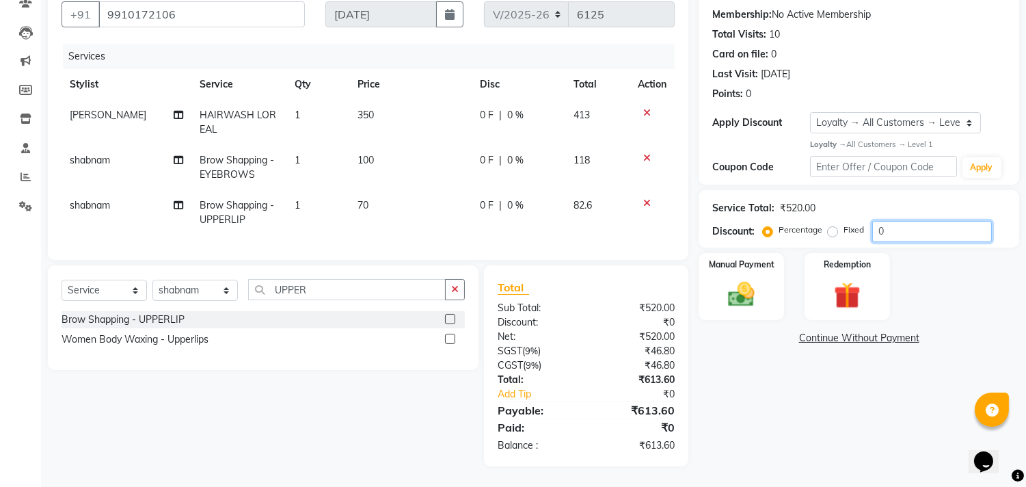
drag, startPoint x: 898, startPoint y: 226, endPoint x: 828, endPoint y: 231, distance: 70.6
click at [828, 230] on div "Service Total: ₹520.00 Discount: Percentage Fixed 0" at bounding box center [859, 218] width 321 height 57
type input "15.24"
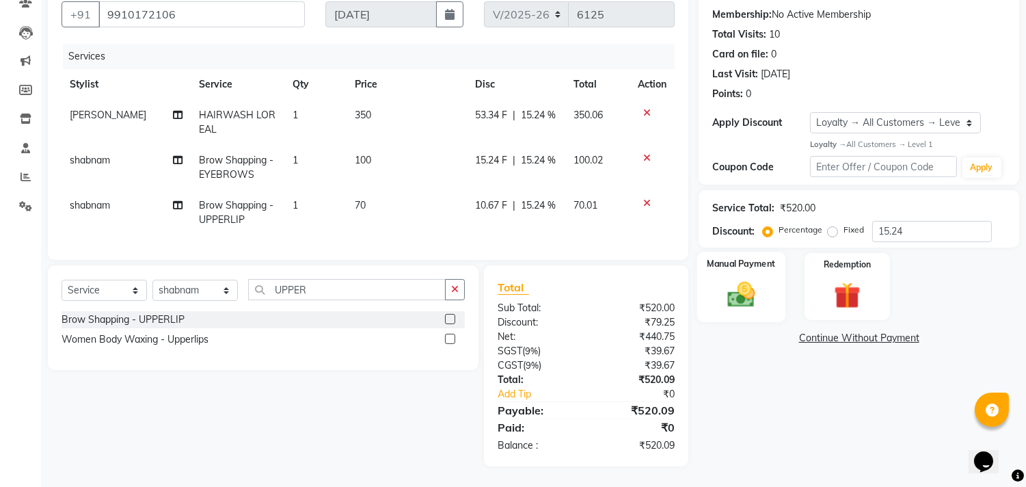
click at [768, 291] on div "Manual Payment" at bounding box center [741, 287] width 89 height 70
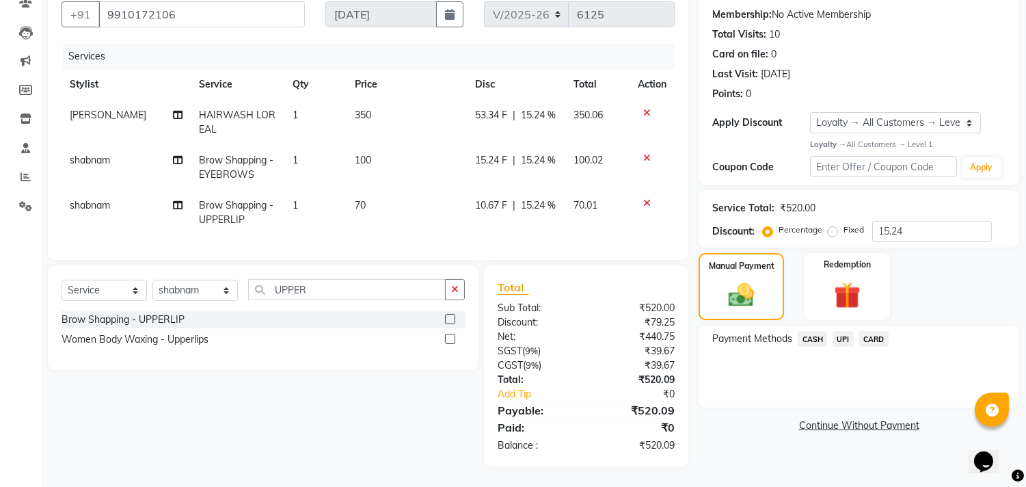
click at [838, 331] on span "UPI" at bounding box center [843, 339] width 21 height 16
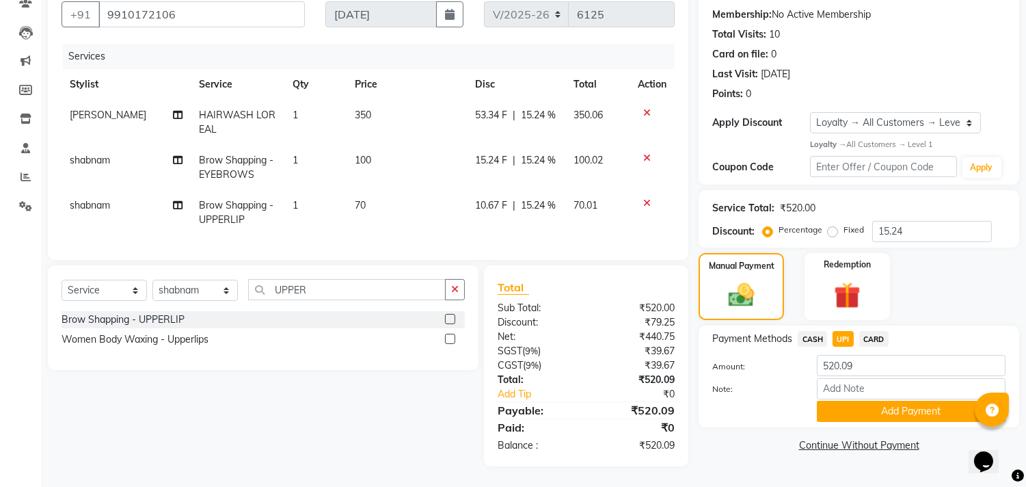
click at [863, 401] on button "Add Payment" at bounding box center [911, 411] width 189 height 21
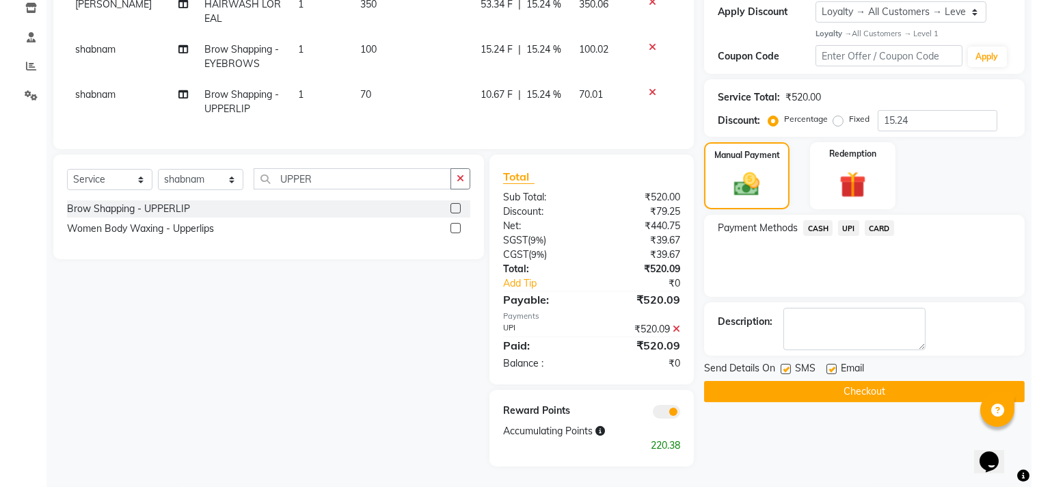
scroll to position [247, 0]
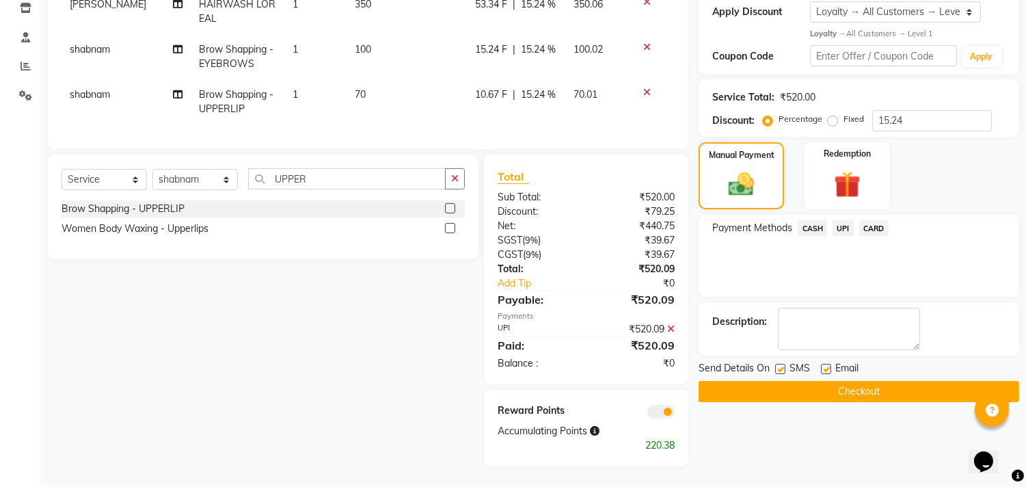
click at [652, 410] on span at bounding box center [660, 412] width 27 height 14
click at [675, 414] on input "checkbox" at bounding box center [675, 414] width 0 height 0
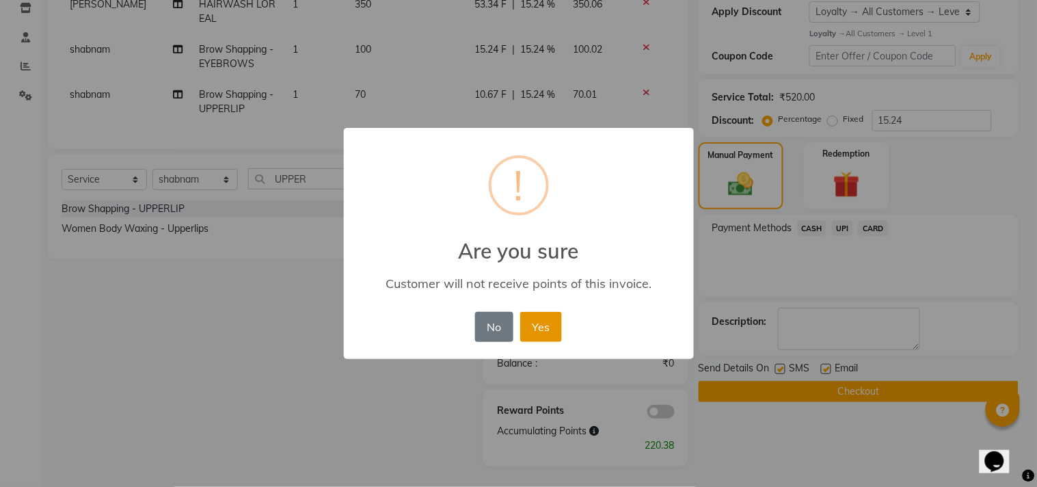
click at [543, 333] on button "Yes" at bounding box center [541, 327] width 42 height 30
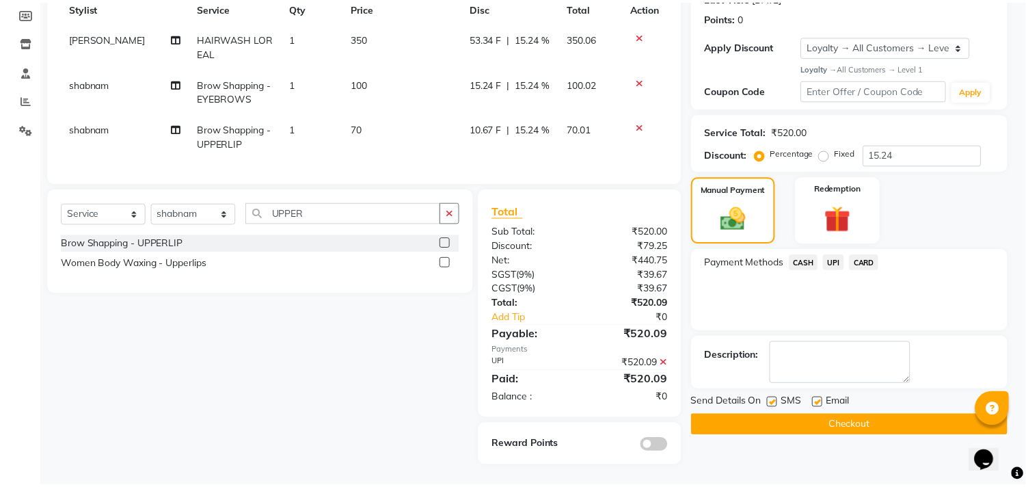
scroll to position [213, 0]
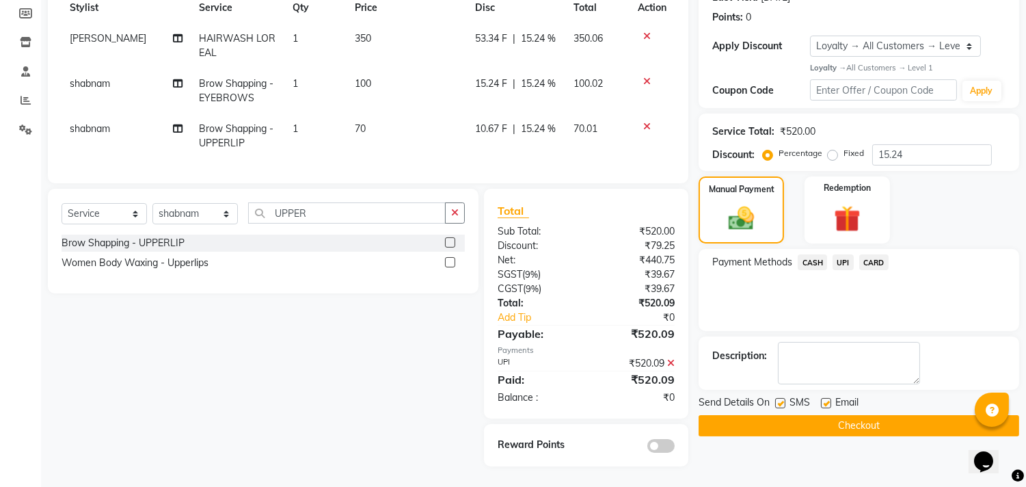
click at [842, 418] on button "Checkout" at bounding box center [859, 425] width 321 height 21
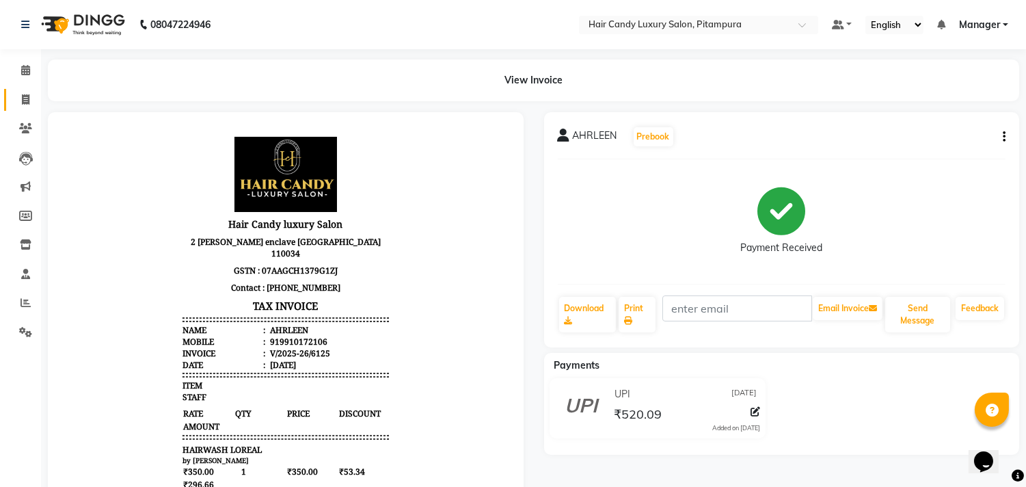
click at [25, 99] on icon at bounding box center [26, 99] width 8 height 10
select select "service"
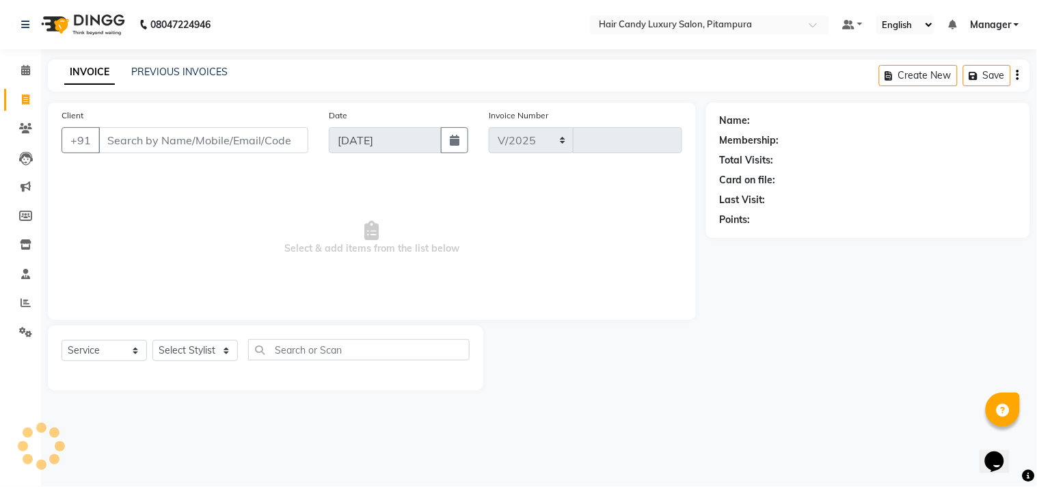
select select "4720"
type input "6126"
select select "4720"
select select "service"
click at [196, 66] on link "PREVIOUS INVOICES" at bounding box center [179, 72] width 96 height 12
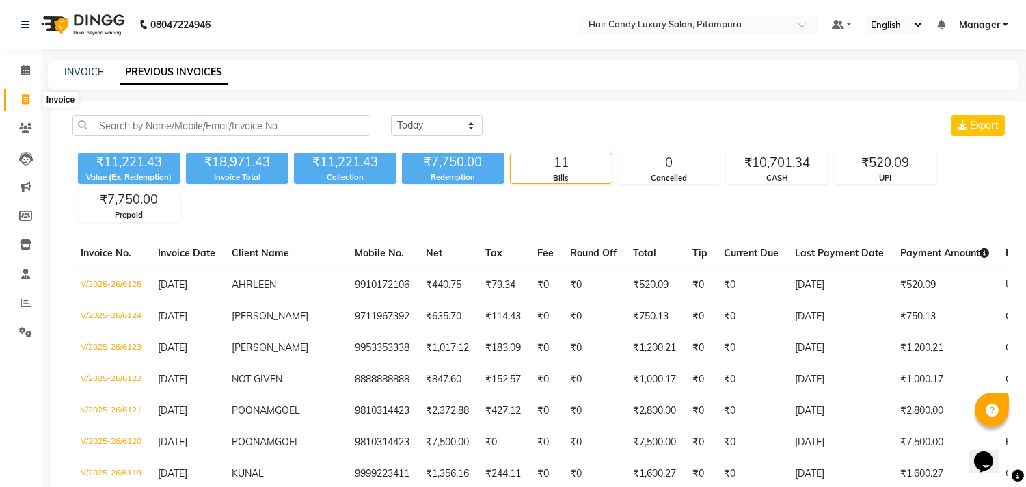
click at [26, 96] on icon at bounding box center [26, 99] width 8 height 10
select select "service"
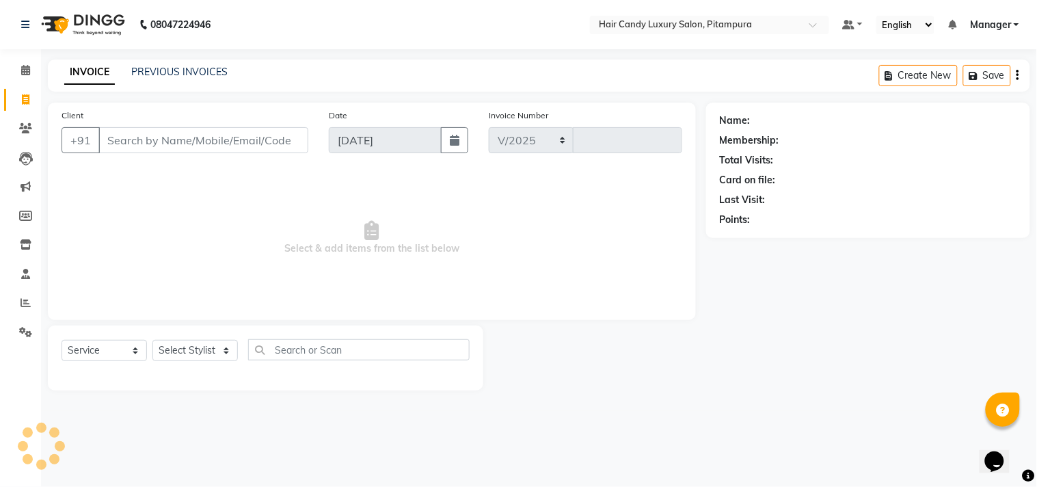
select select "4720"
type input "6126"
